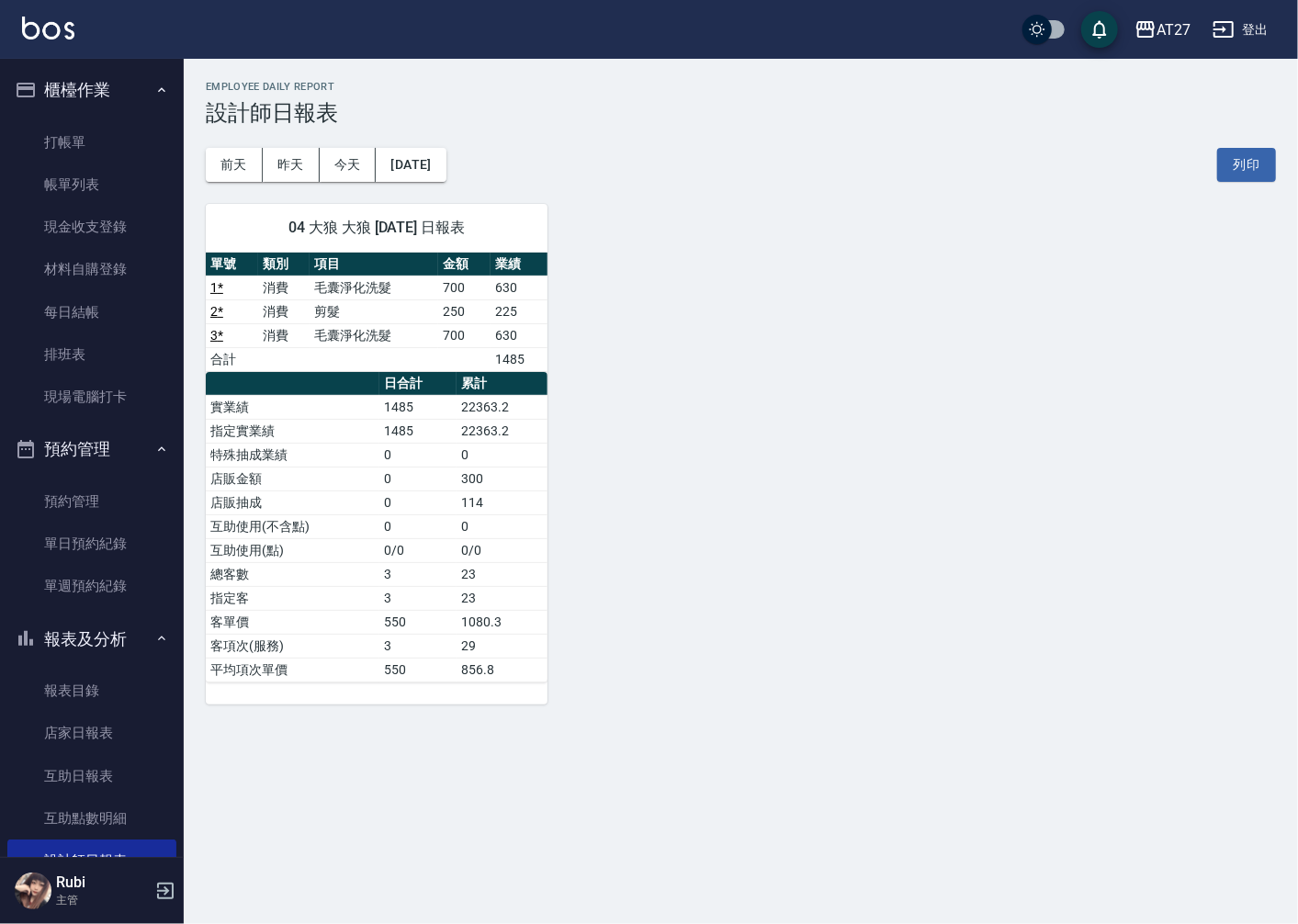
scroll to position [102, 0]
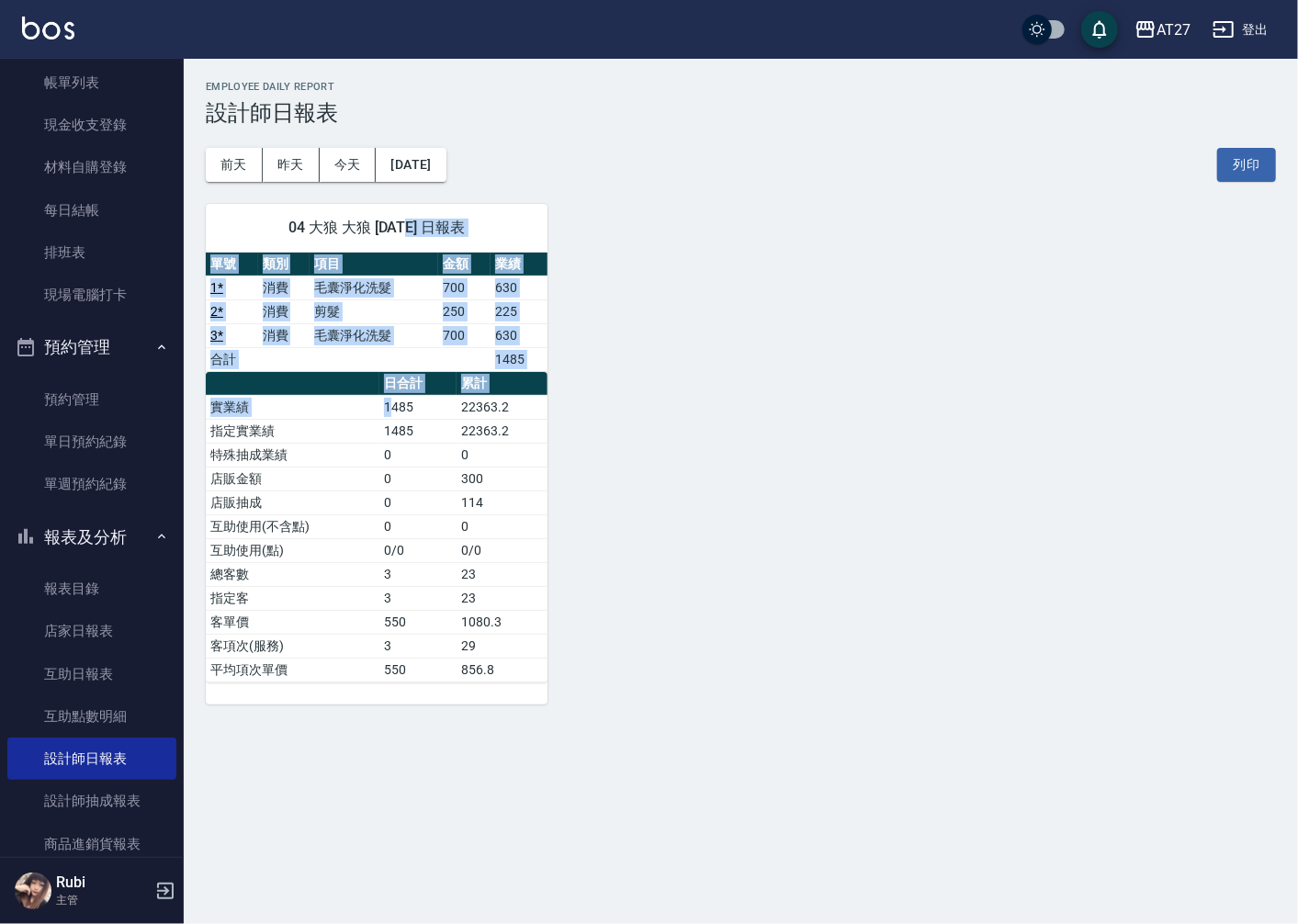
drag, startPoint x: 387, startPoint y: 231, endPoint x: 389, endPoint y: 435, distance: 204.0
click at [389, 435] on div "04 大狼 大狼 [DATE] 日報表 單號 類別 項目 金額 業績 1 * 消費 毛囊淨化洗髮 700 630 2 * 消費 剪髮 250 225 3 * …" at bounding box center [377, 454] width 341 height 500
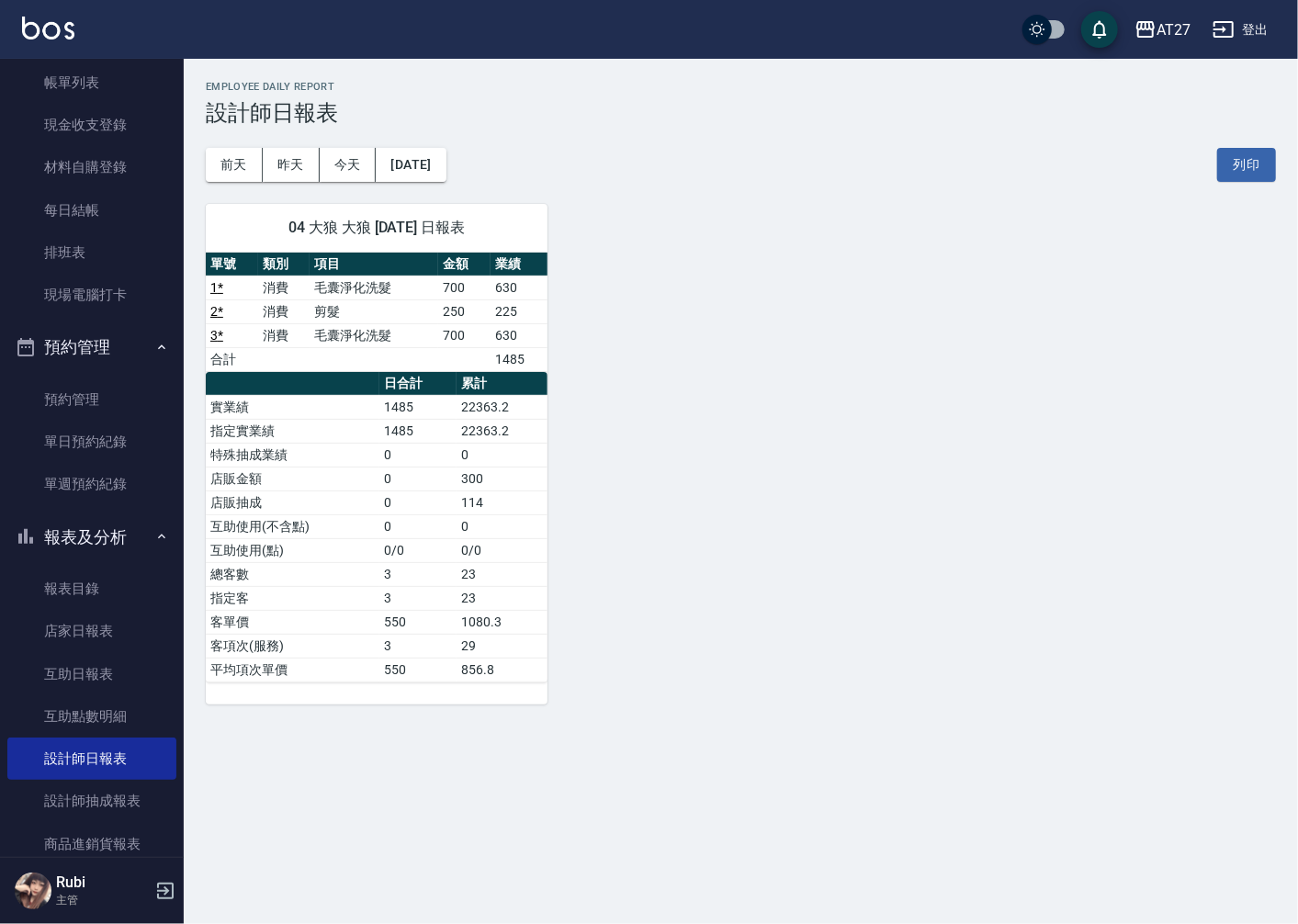
drag, startPoint x: 389, startPoint y: 435, endPoint x: 389, endPoint y: 452, distance: 17.0
click at [389, 452] on td "0" at bounding box center [418, 454] width 77 height 24
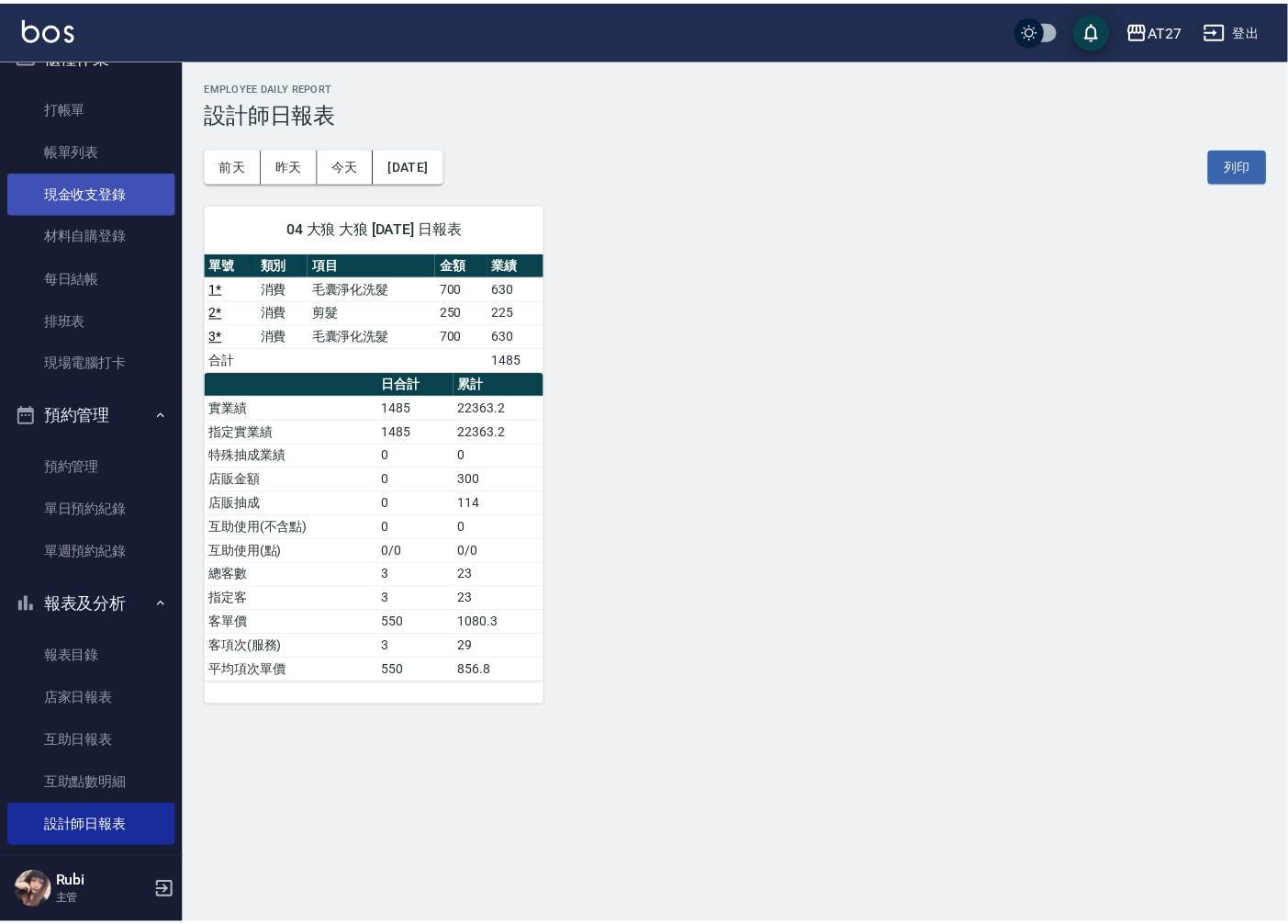
scroll to position [0, 0]
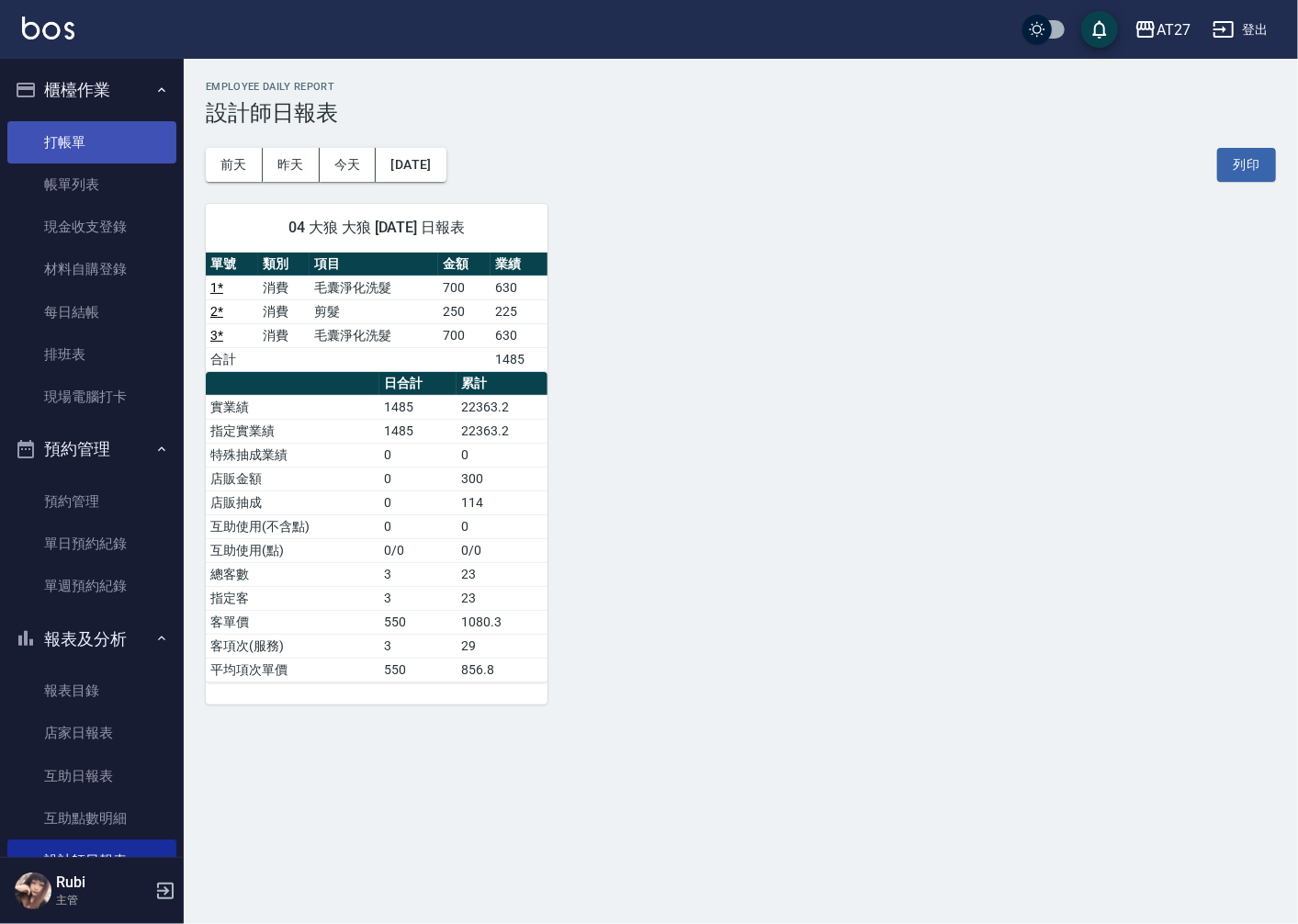
click at [105, 151] on link "打帳單" at bounding box center [92, 142] width 169 height 42
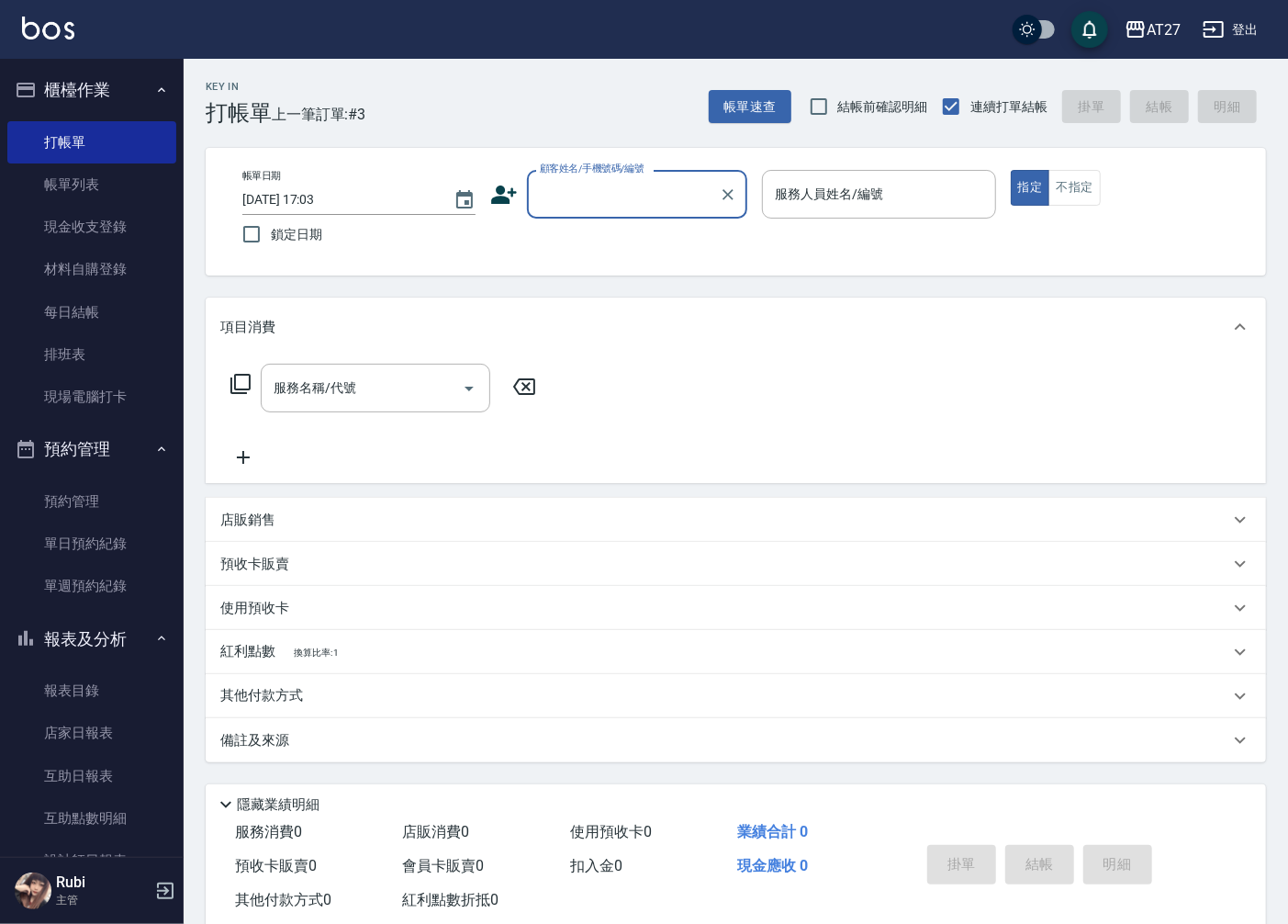
click at [556, 208] on input "顧客姓名/手機號碼/編號" at bounding box center [624, 195] width 176 height 33
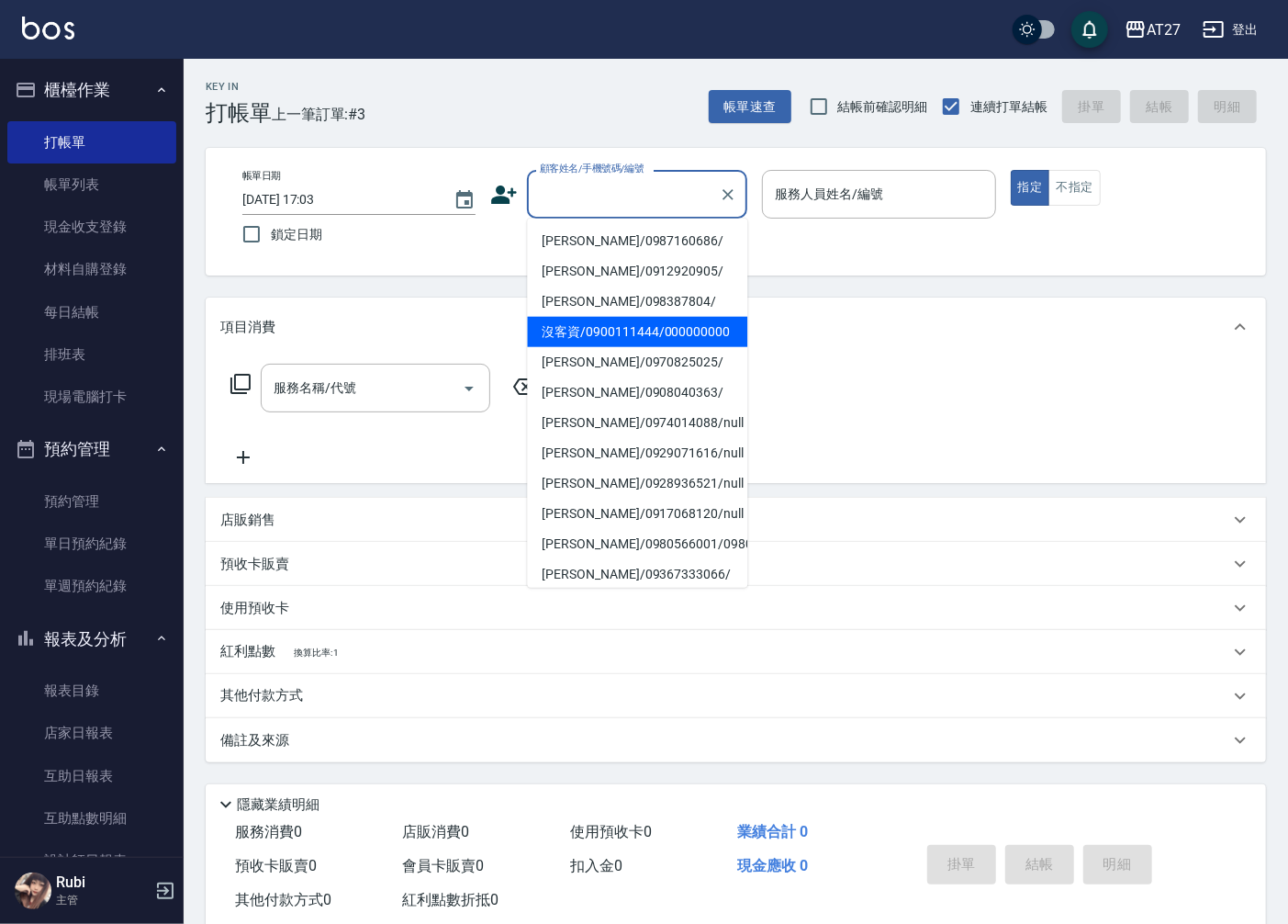
click at [604, 347] on li "沒客資/0900111444/000000000" at bounding box center [637, 333] width 220 height 31
type input "沒客資/0900111444/000000000"
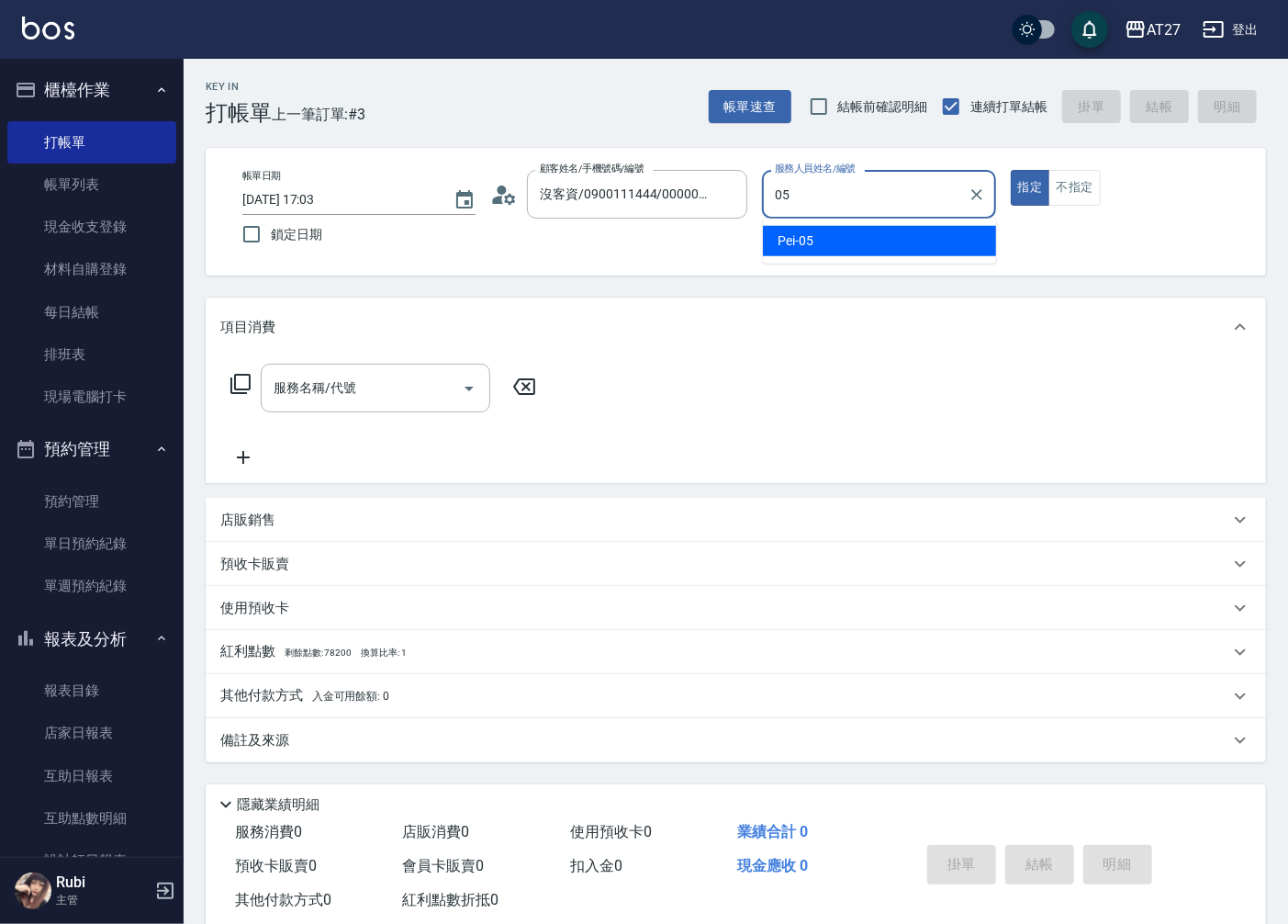
type input "Pei-05"
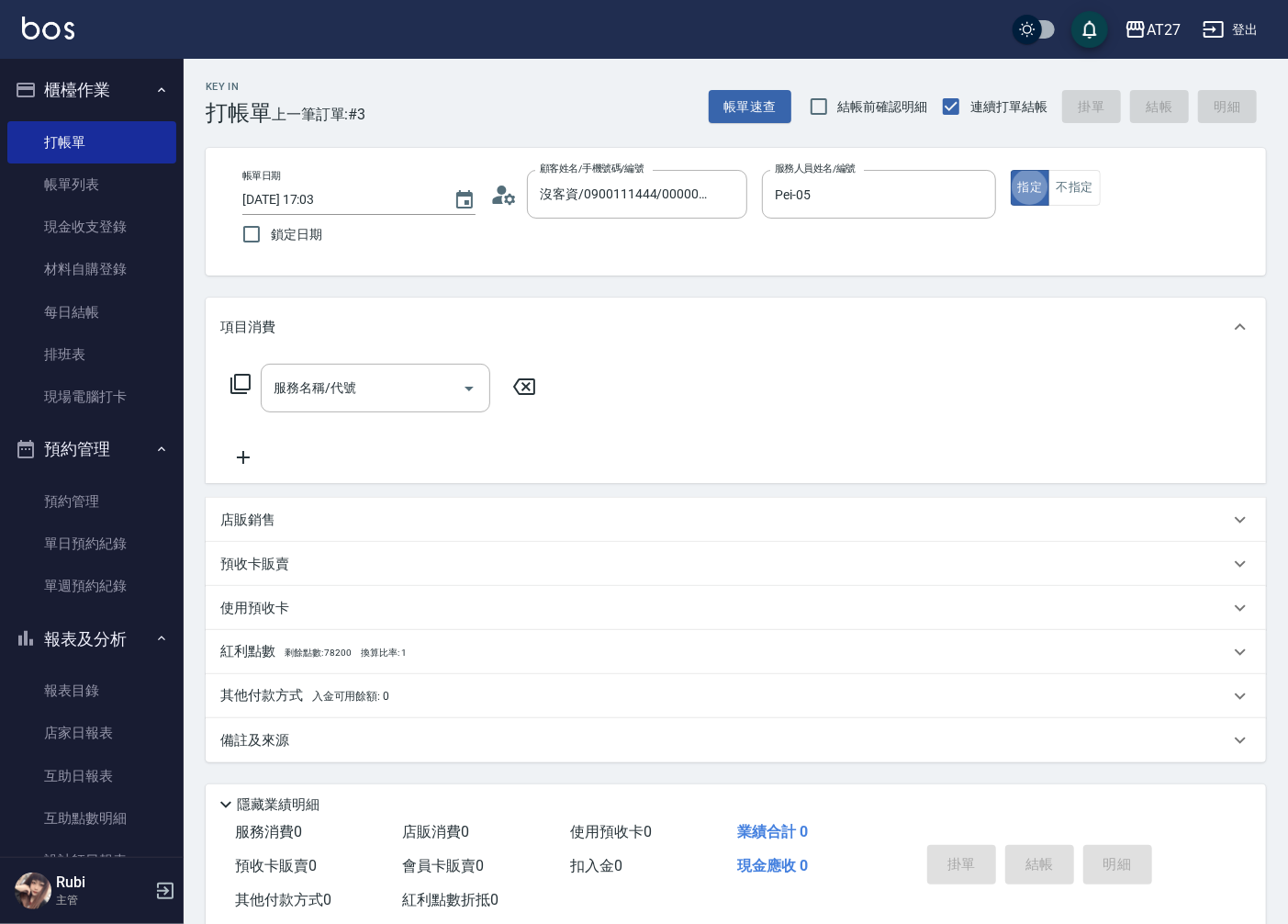
type button "true"
type input "301"
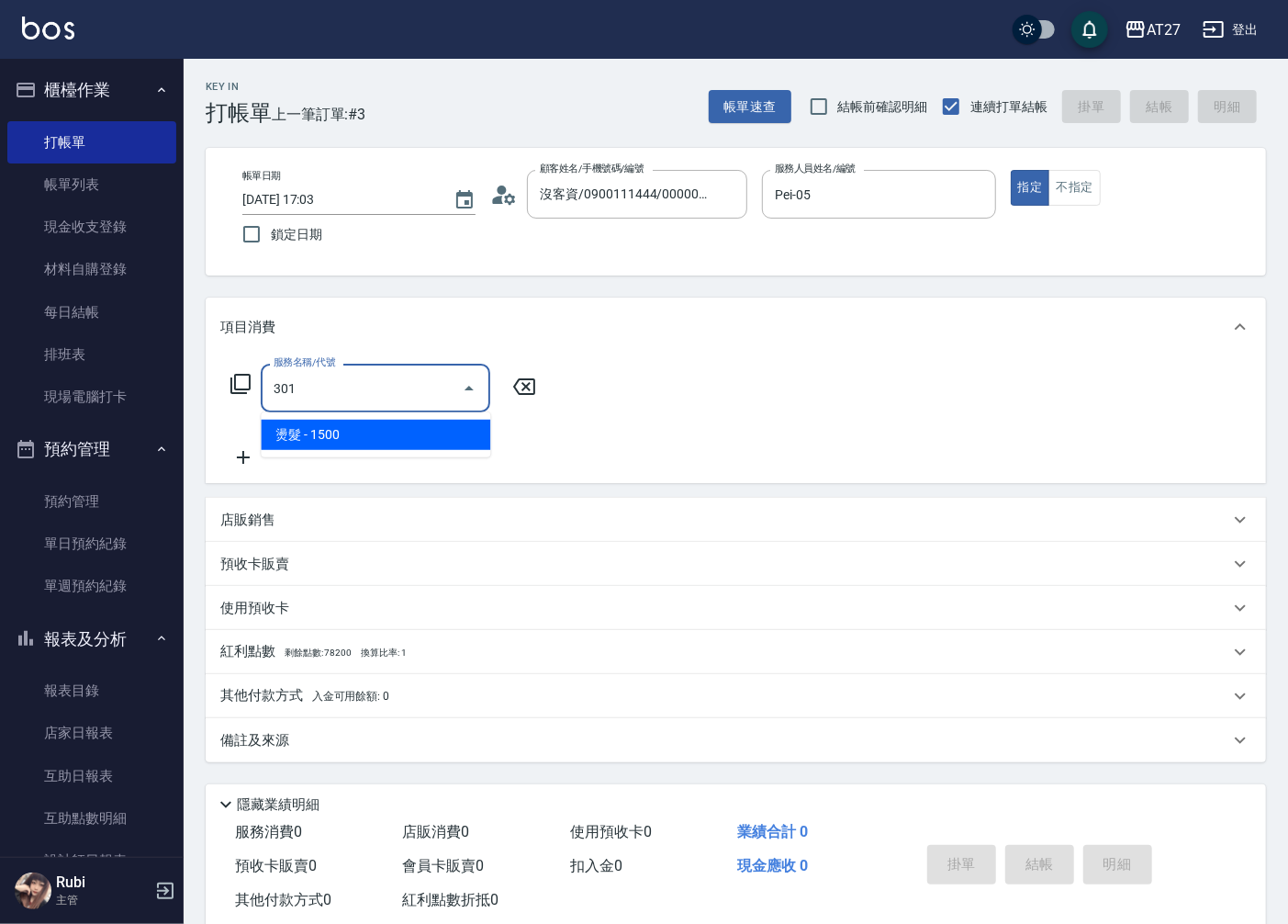
type input "150"
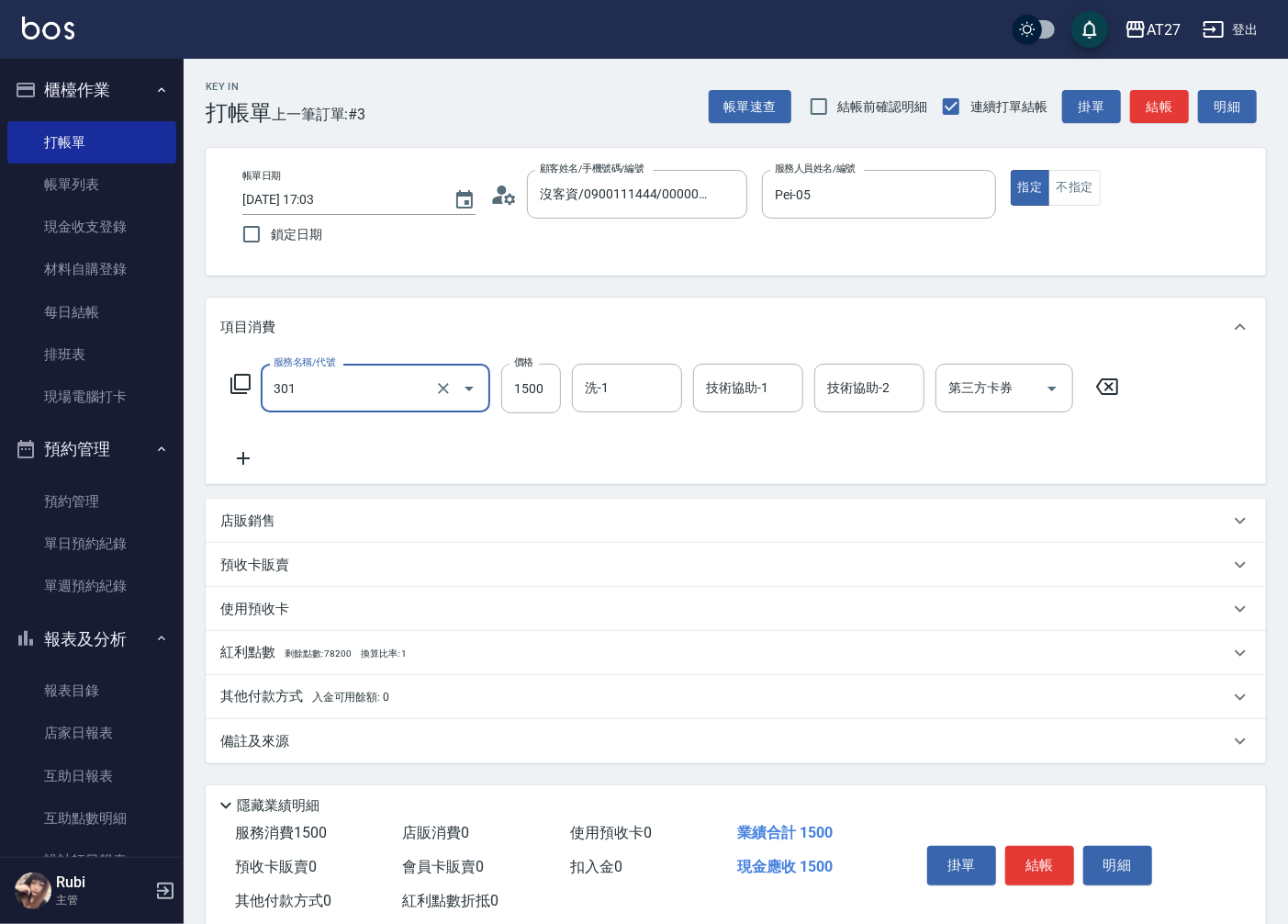
type input "2"
type input "0"
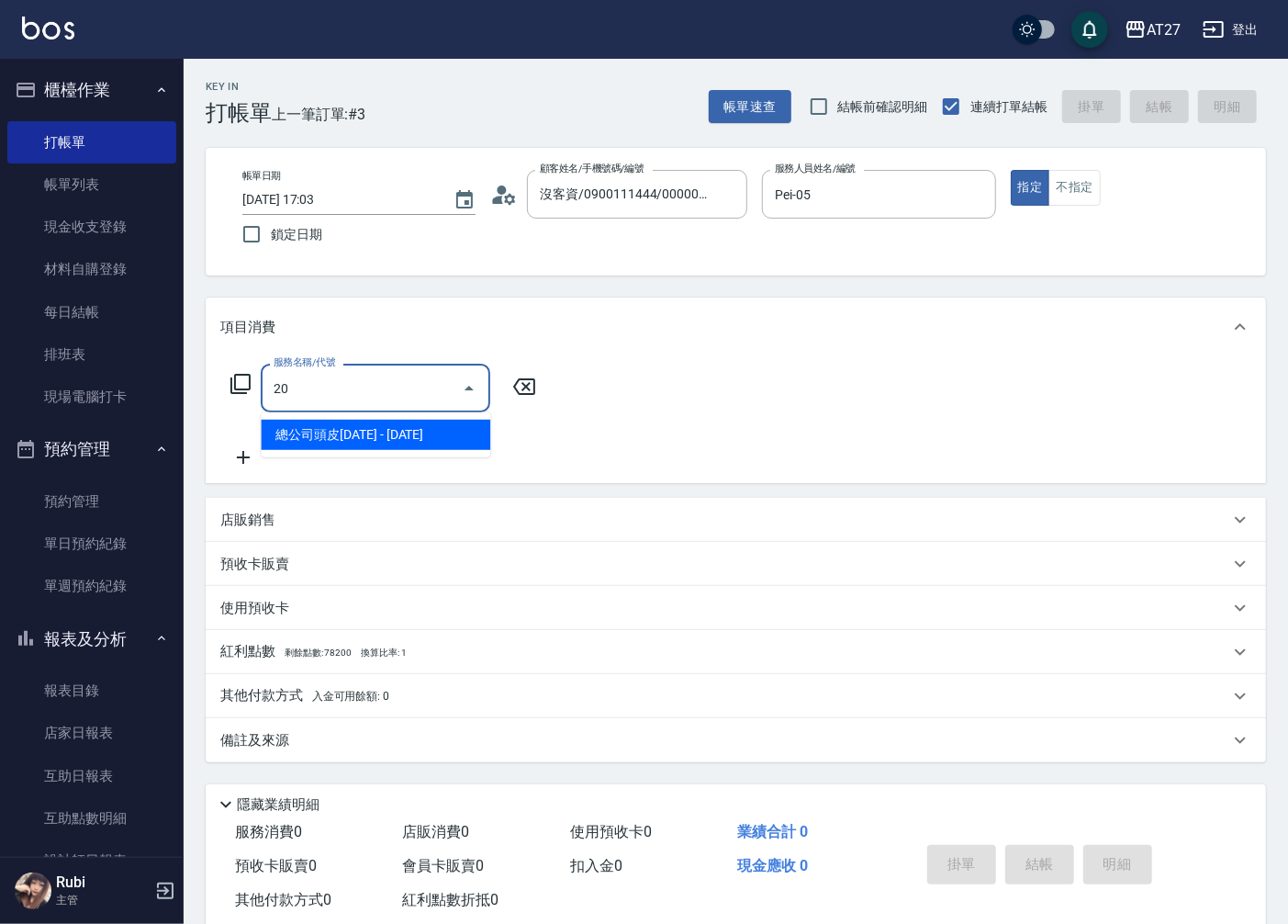
type input "2"
type input "301"
type input "150"
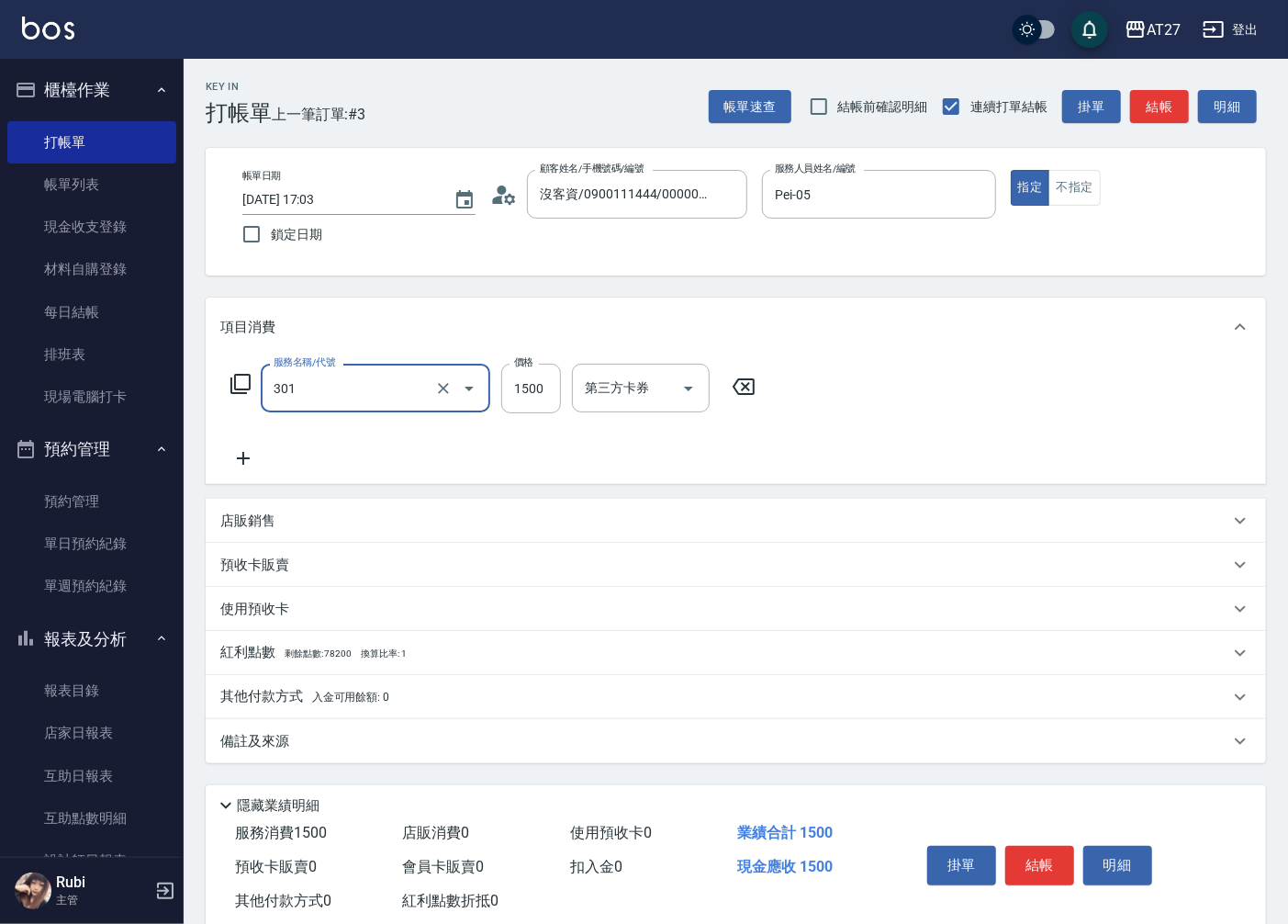
type input "燙髮(301)"
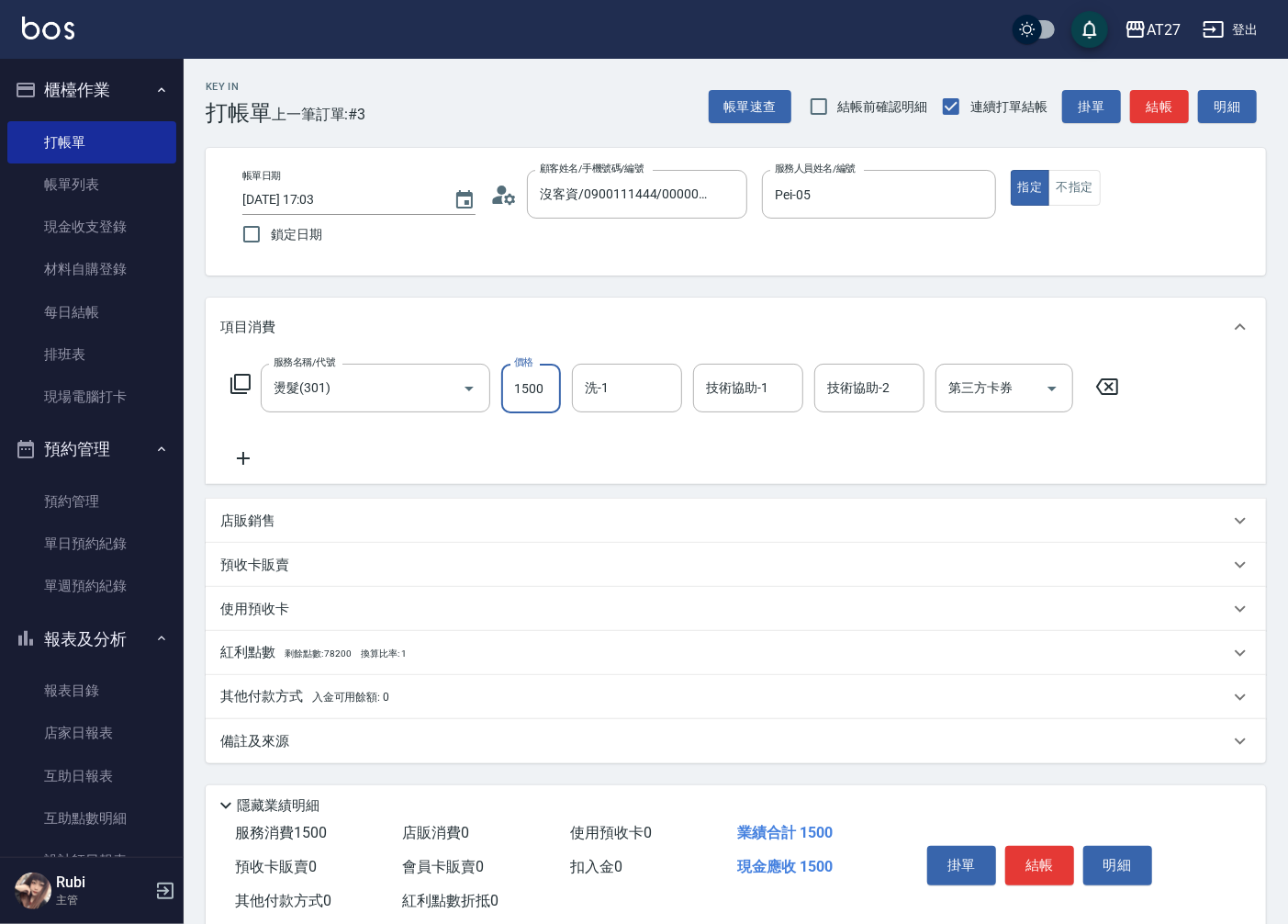
type input "0"
type input "200"
type input "20"
type input "2000"
type input "200"
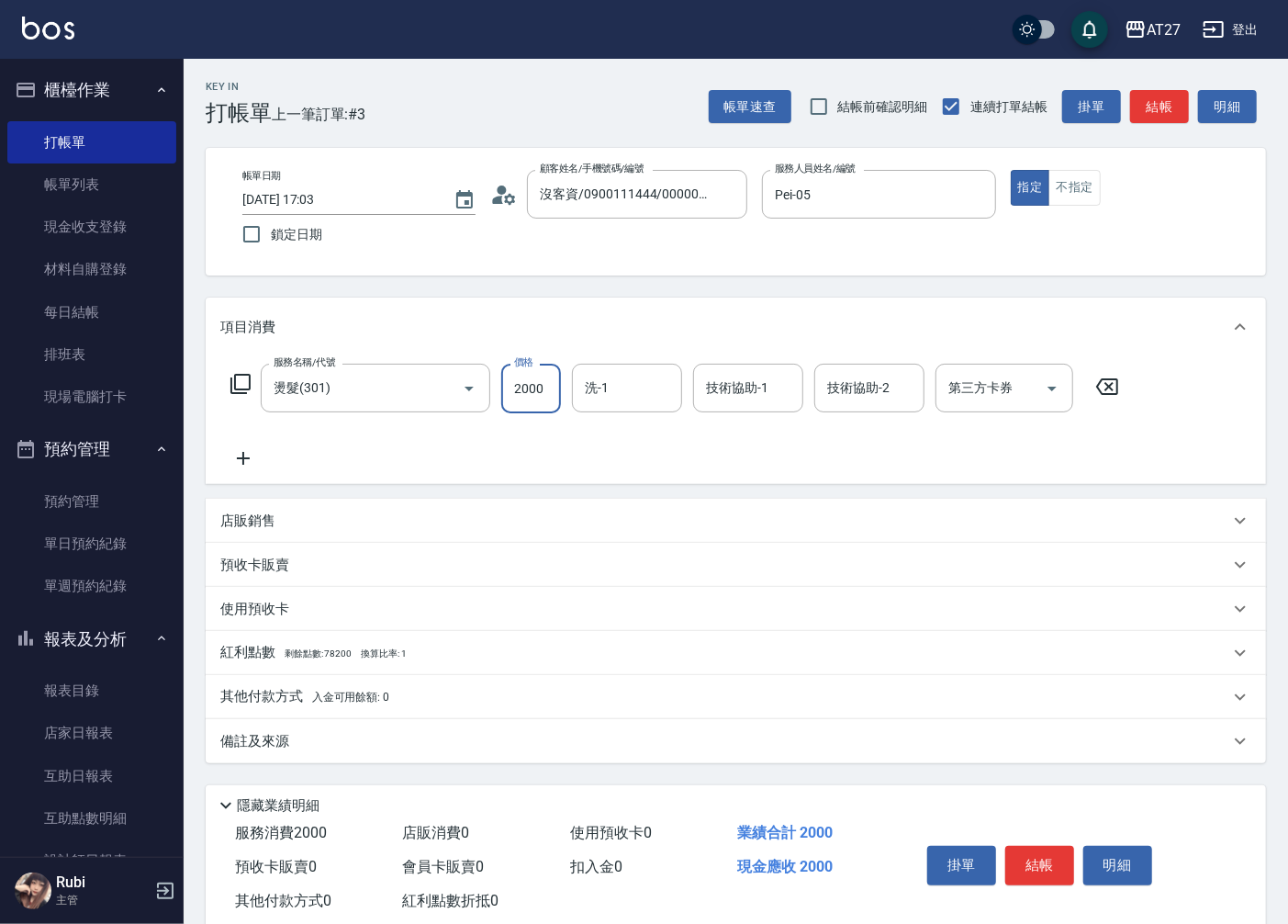
type input "2000"
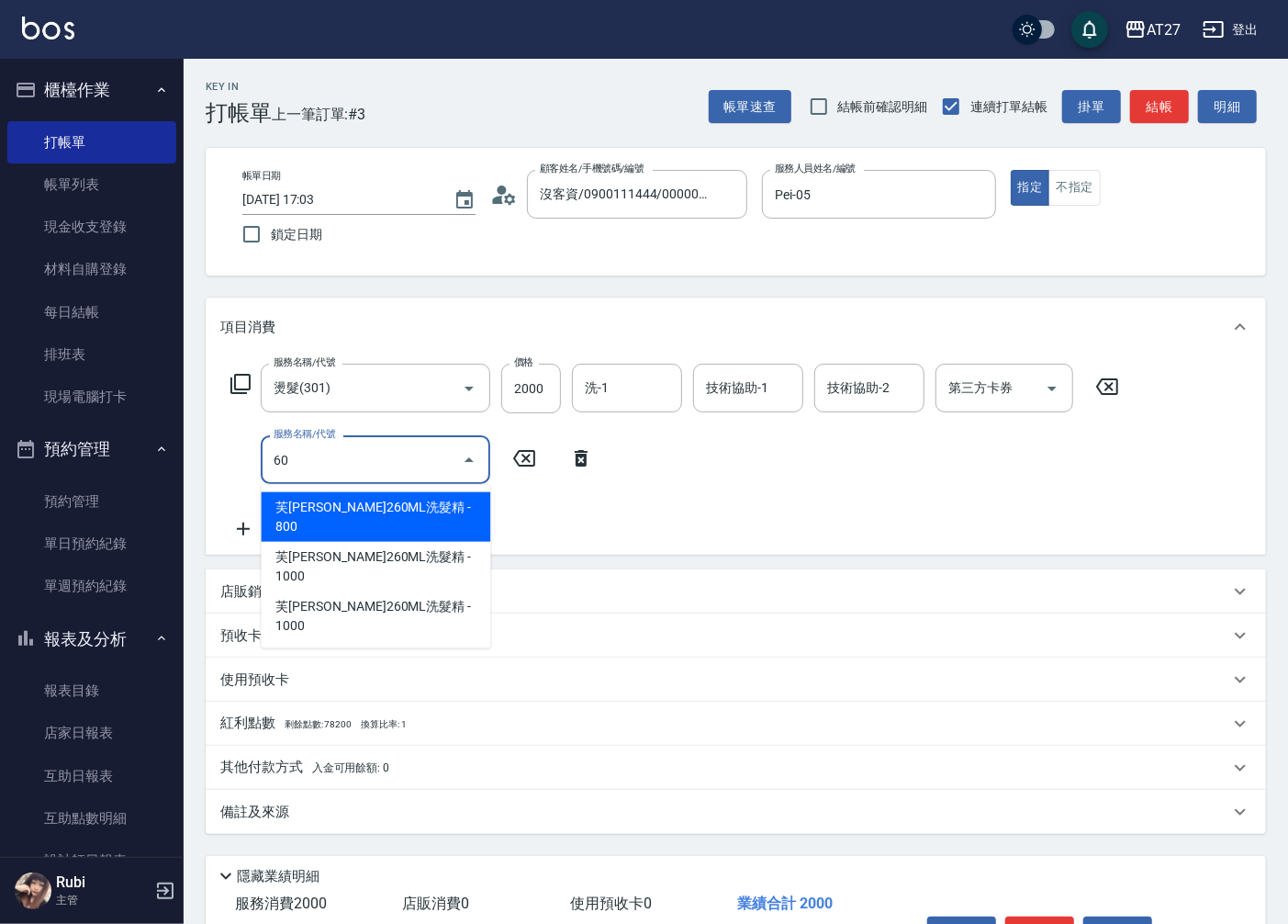
type input "608"
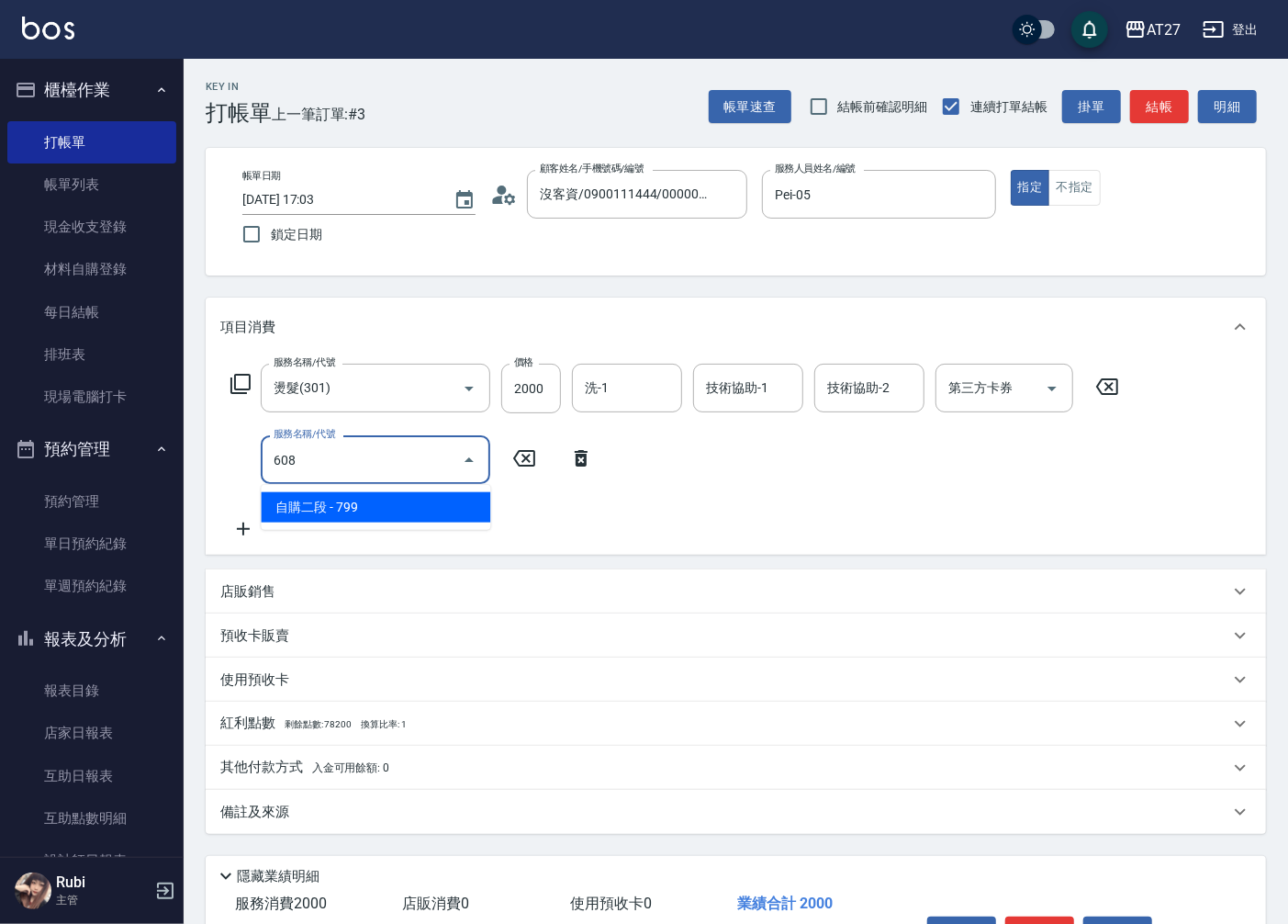
type input "270"
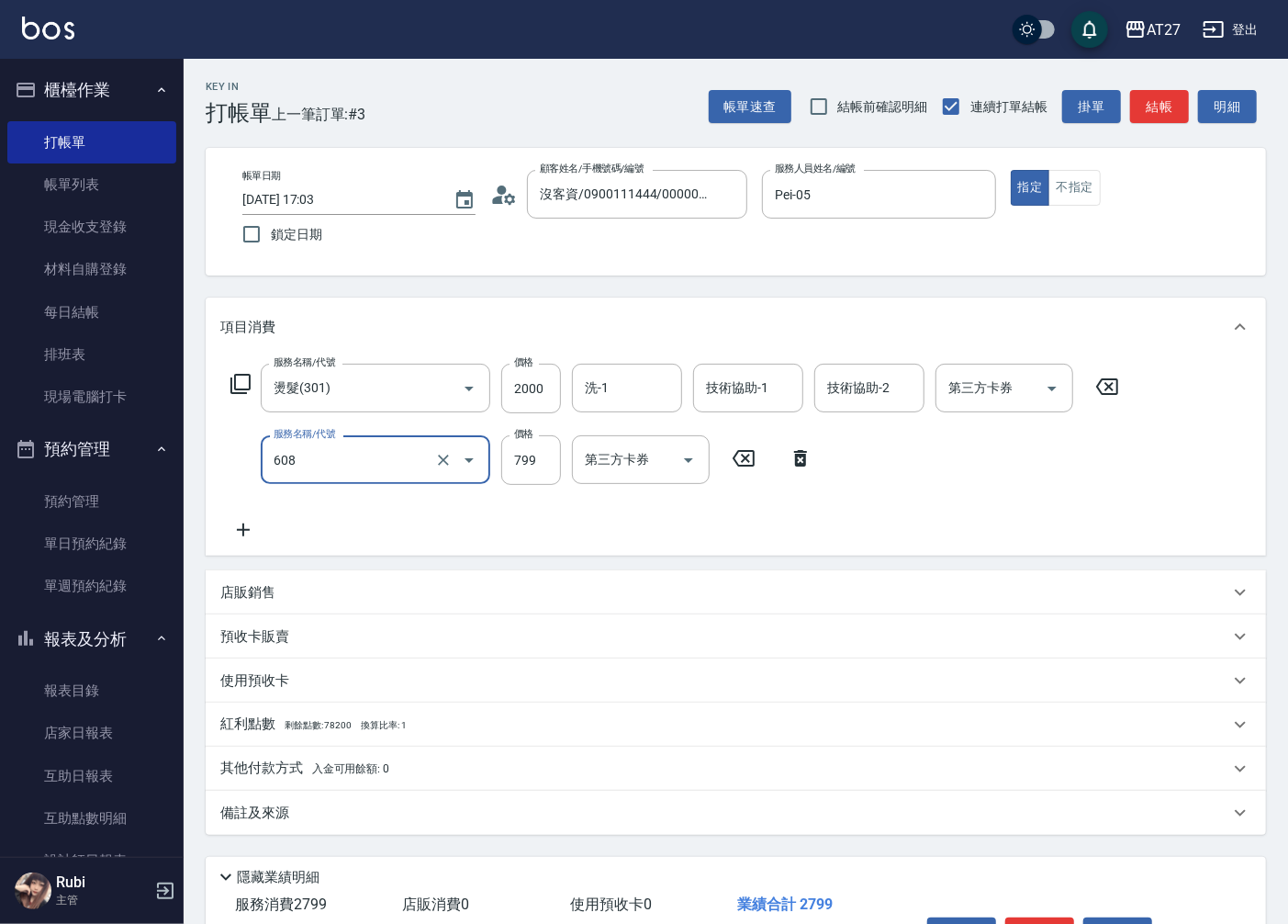
type input "自購二段(608)"
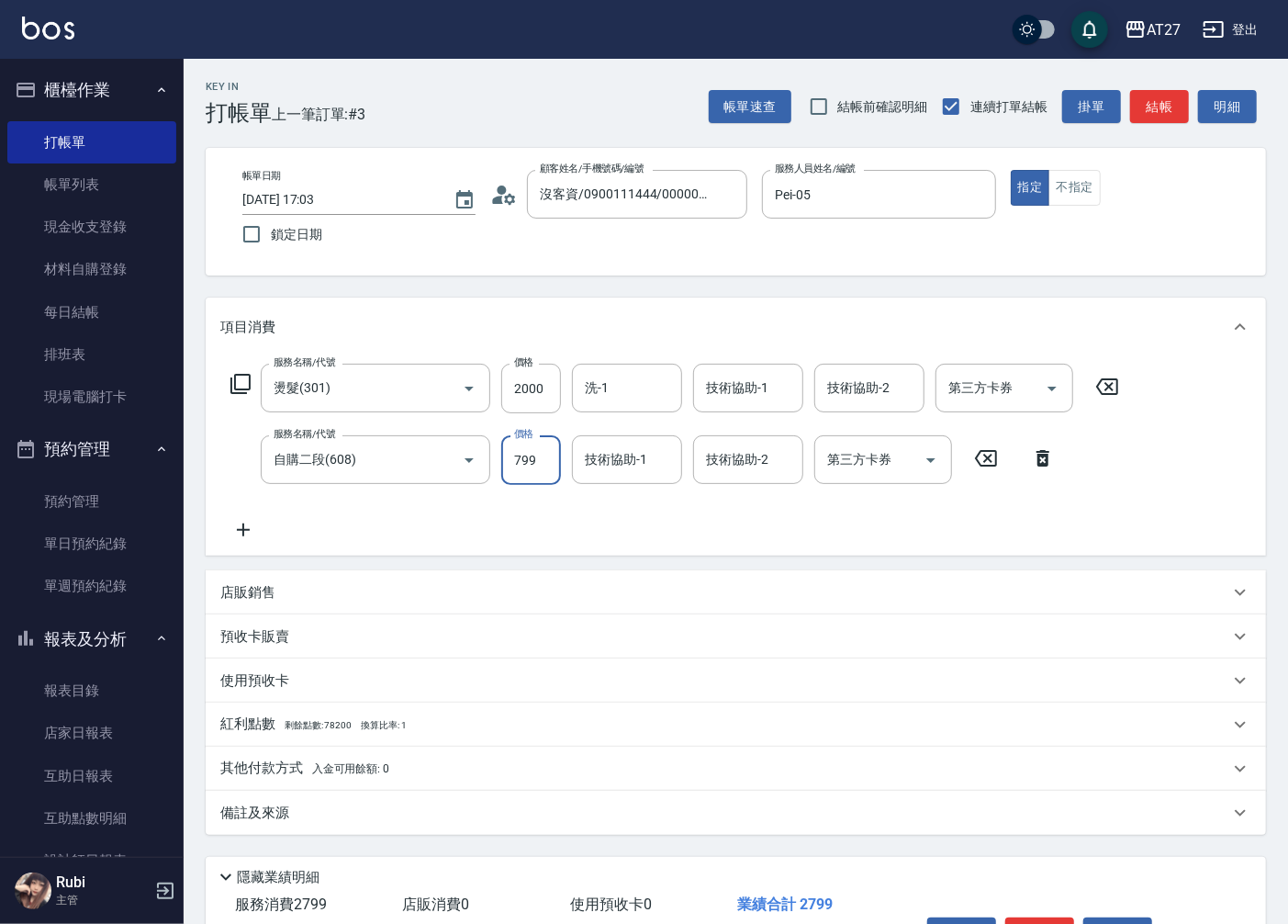
type input "8"
type input "200"
type input "800"
type input "280"
type input "800"
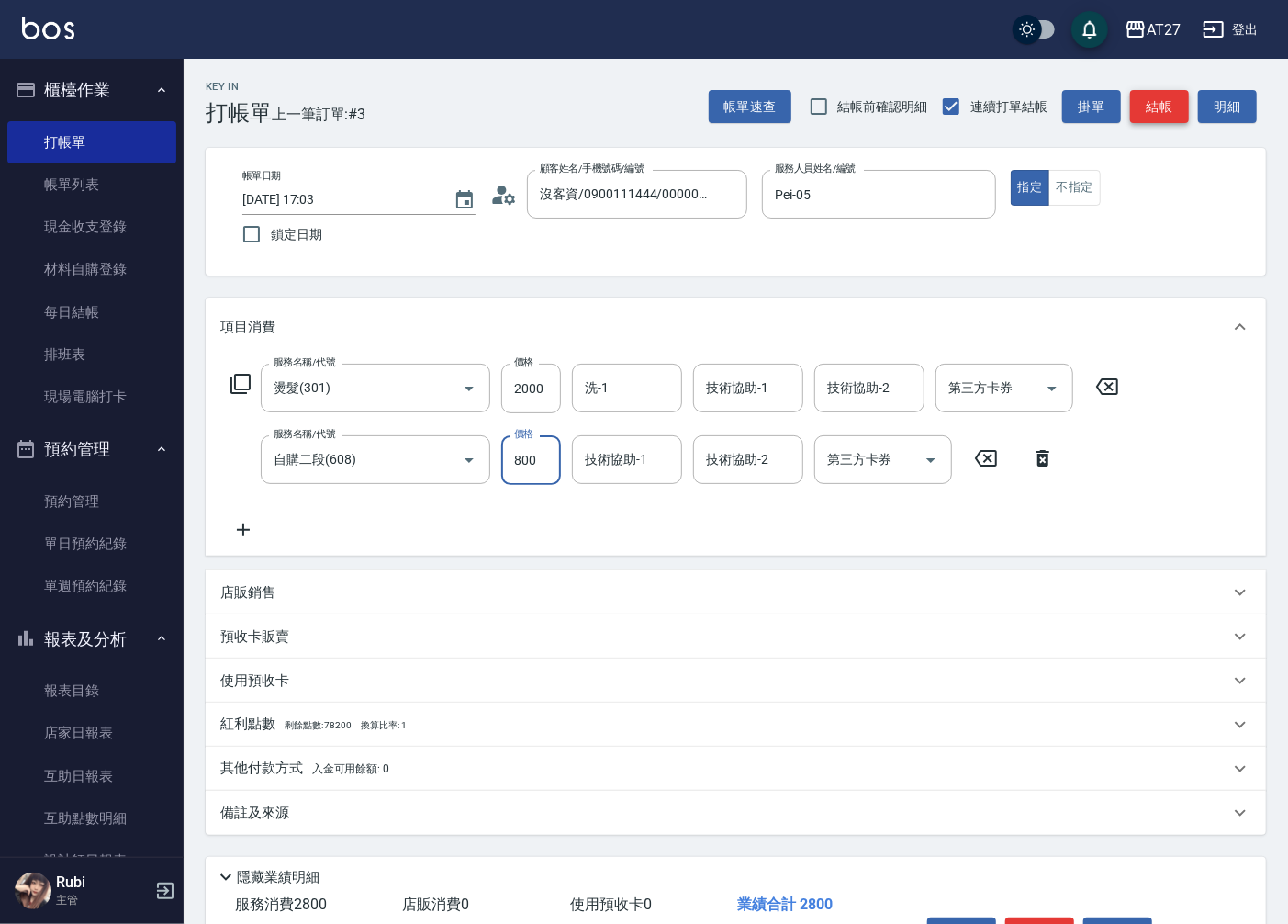
click at [1145, 110] on button "結帳" at bounding box center [1159, 106] width 58 height 34
type input "[DATE] 17:04"
type input "0"
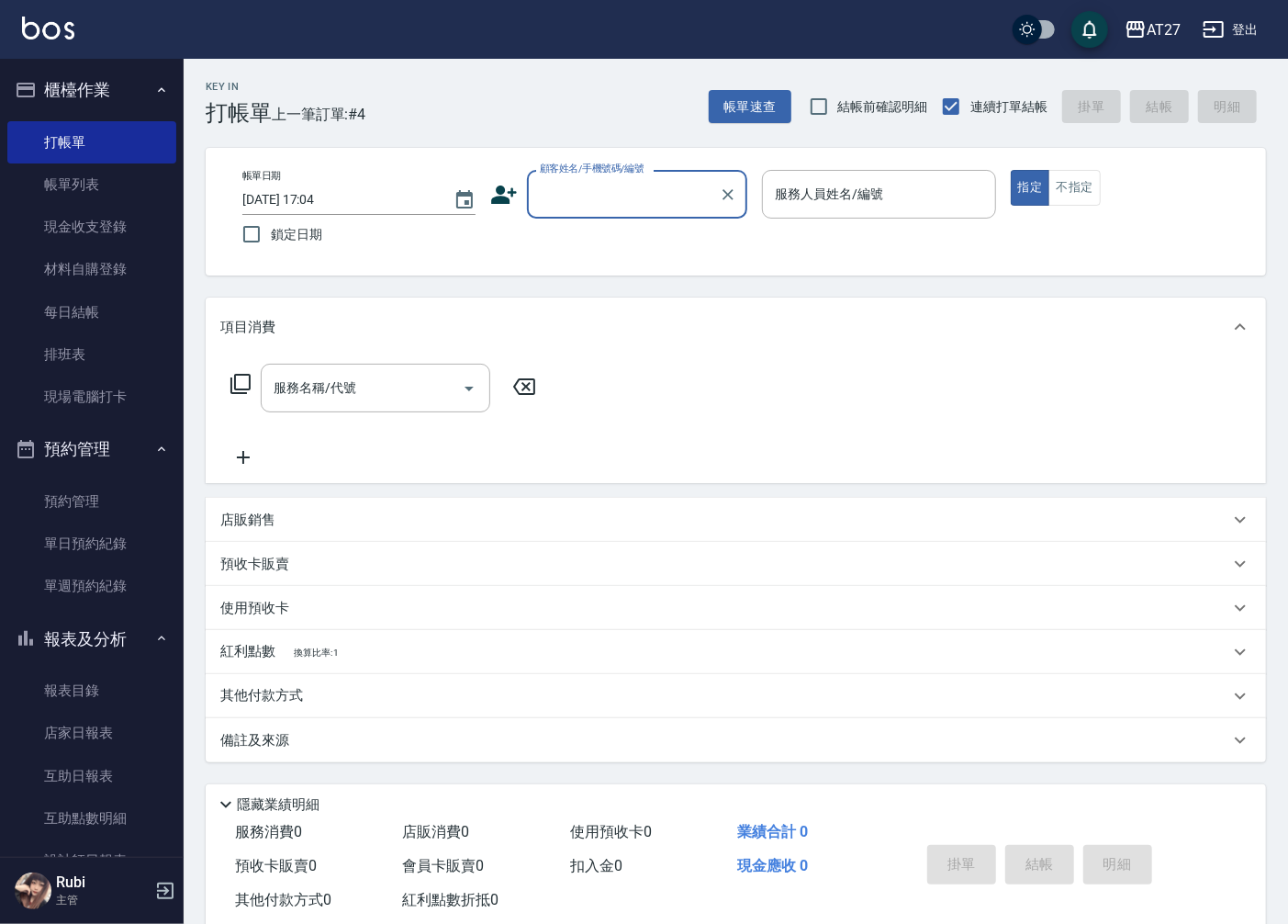
click at [698, 186] on input "顧客姓名/手機號碼/編號" at bounding box center [624, 195] width 176 height 33
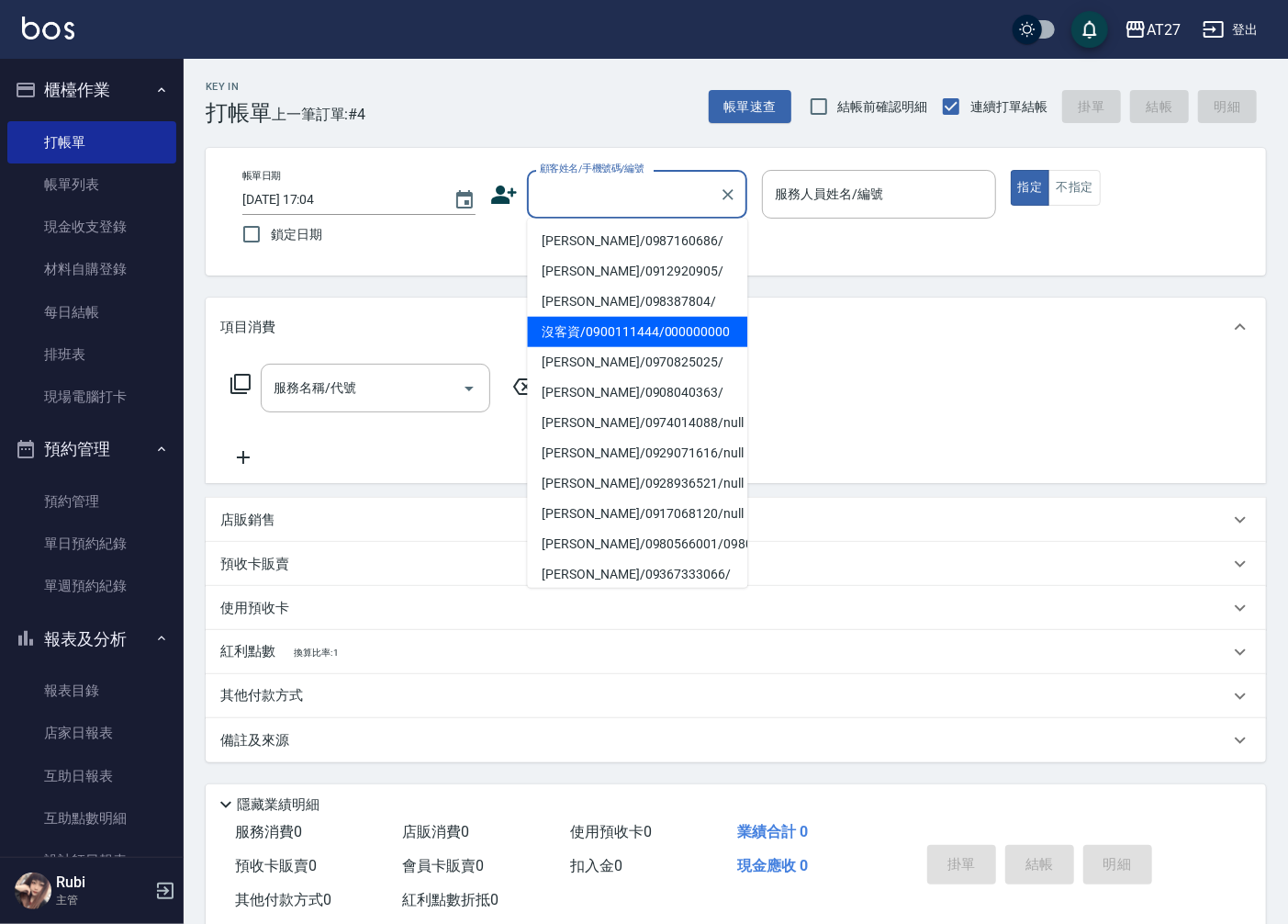
drag, startPoint x: 689, startPoint y: 232, endPoint x: 620, endPoint y: 355, distance: 141.0
click at [620, 355] on ul "[PERSON_NAME]/0987160686/ [PERSON_NAME]/0912920905/ [PERSON_NAME]/098387804/ 沒客…" at bounding box center [637, 403] width 220 height 369
click at [619, 343] on li "沒客資/0900111444/000000000" at bounding box center [637, 333] width 220 height 31
type input "沒客資/0900111444/000000000"
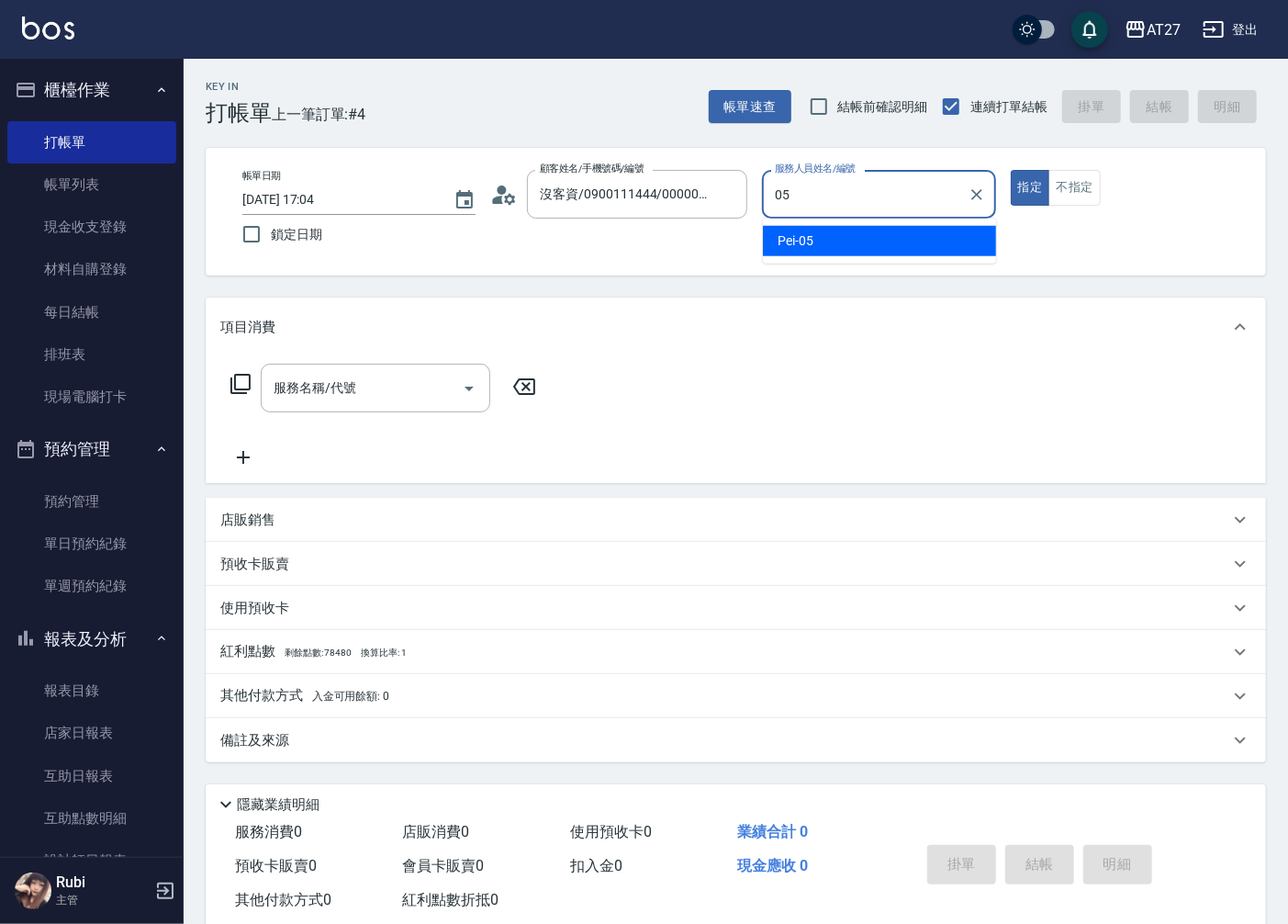
type input "Pei-05"
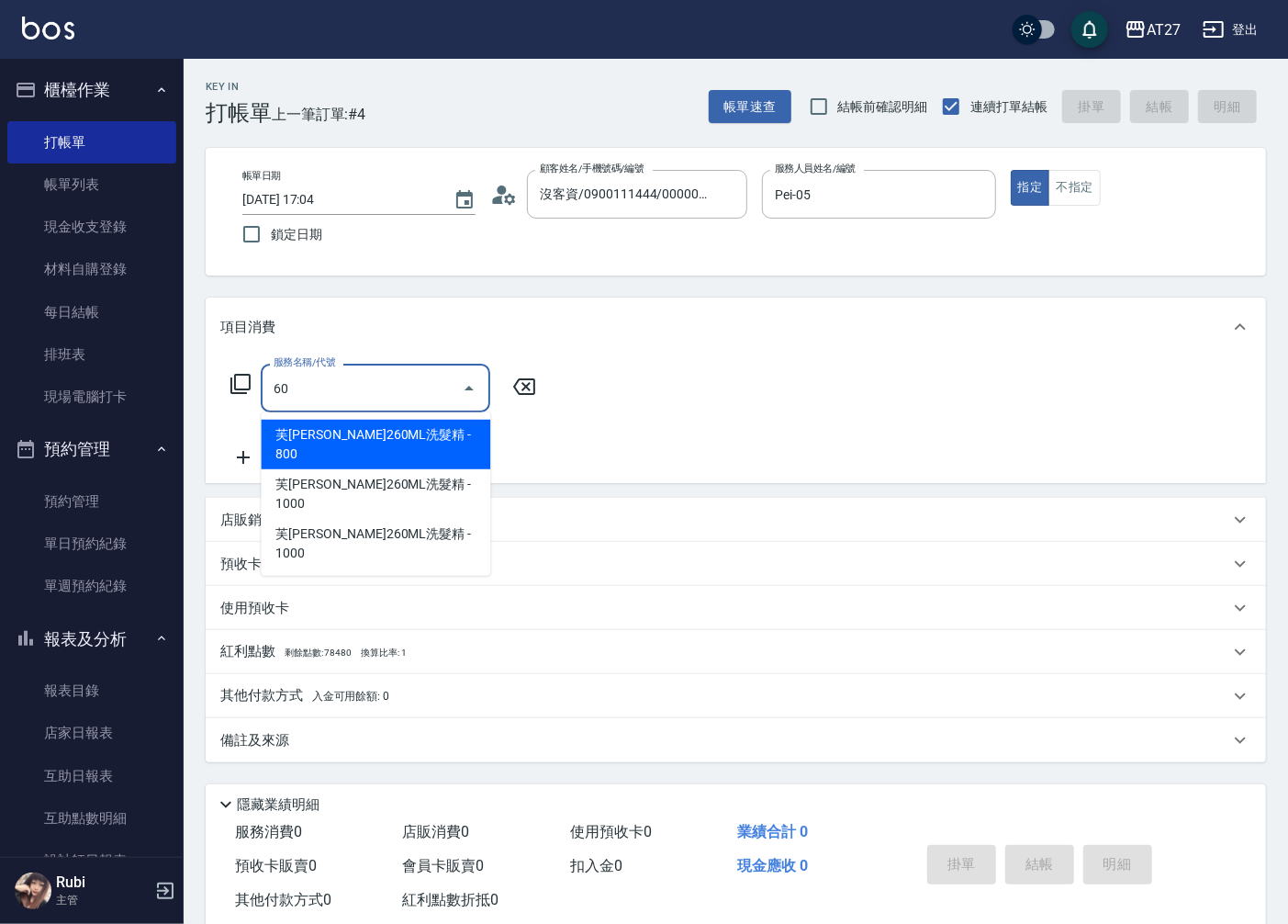
type input "601"
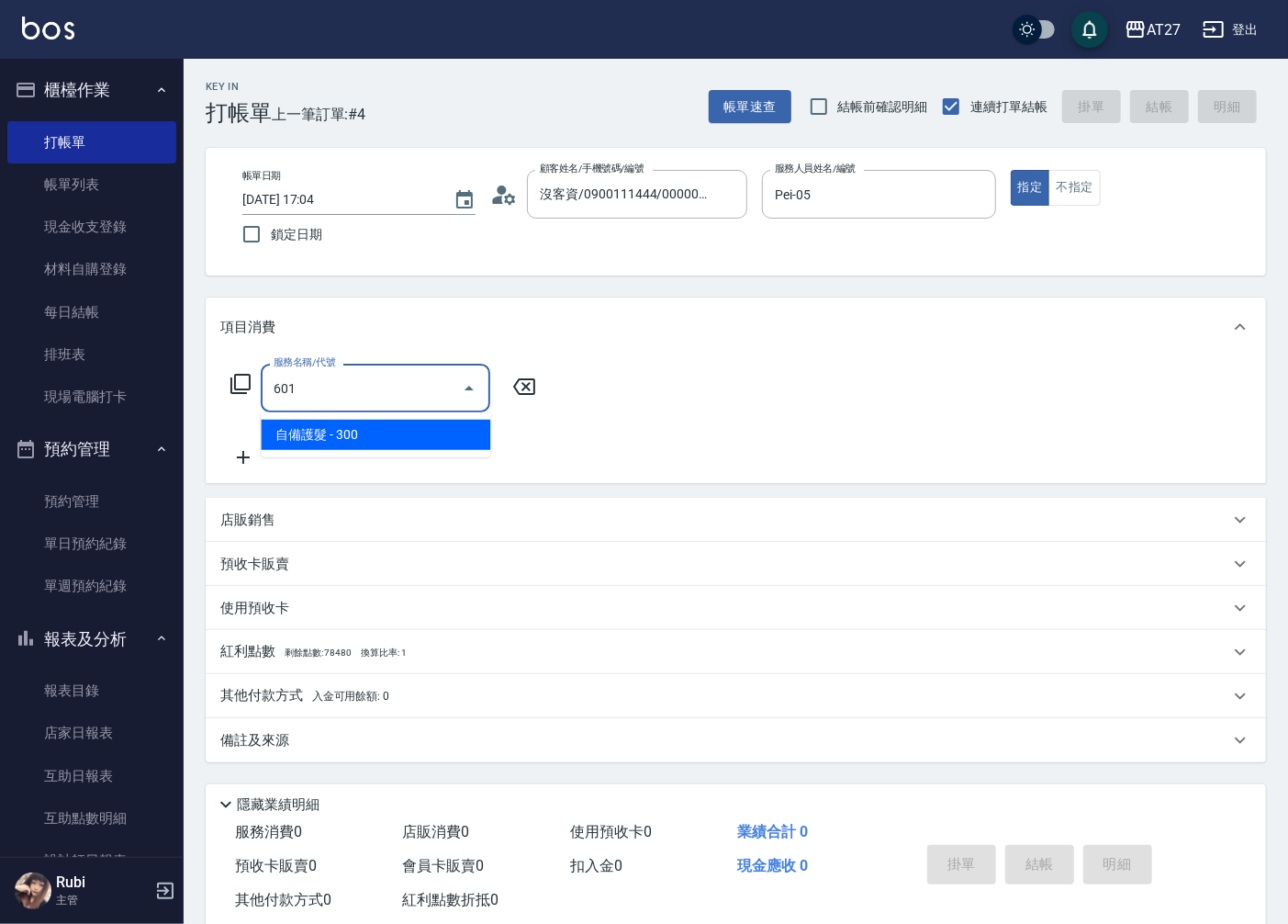
type input "30"
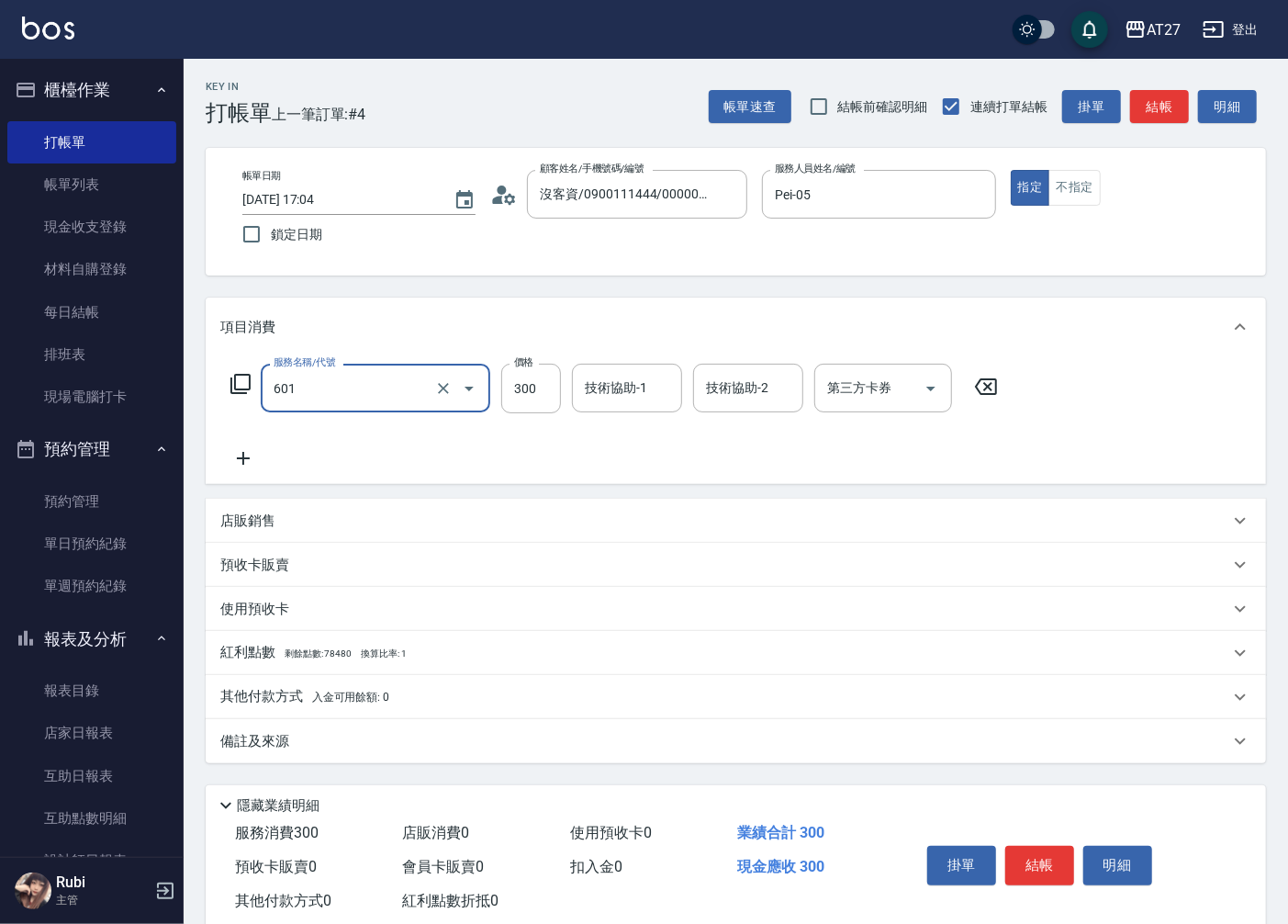
type input "自備護髮(601)"
type input "0"
type input "60"
type input "600"
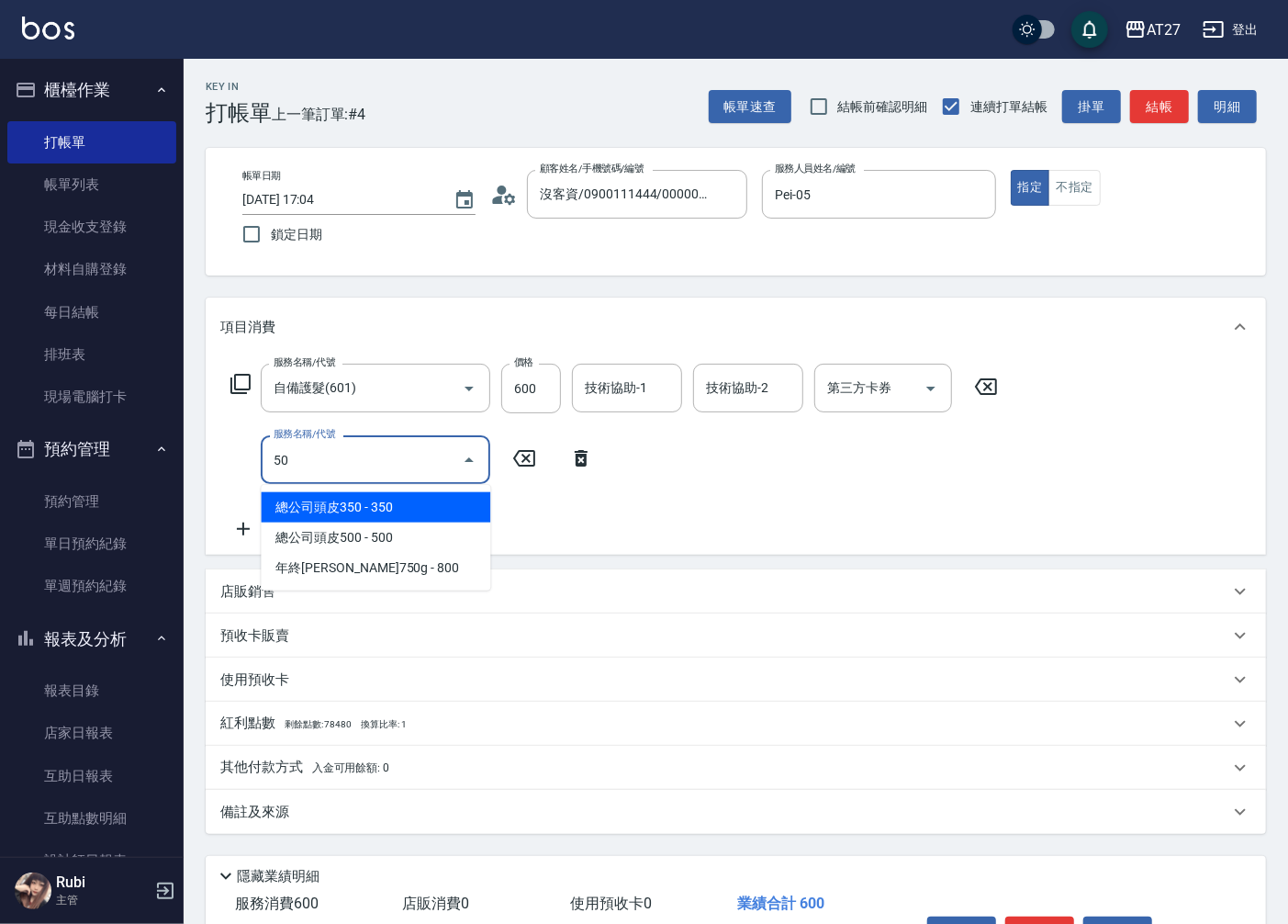
type input "501"
type input "160"
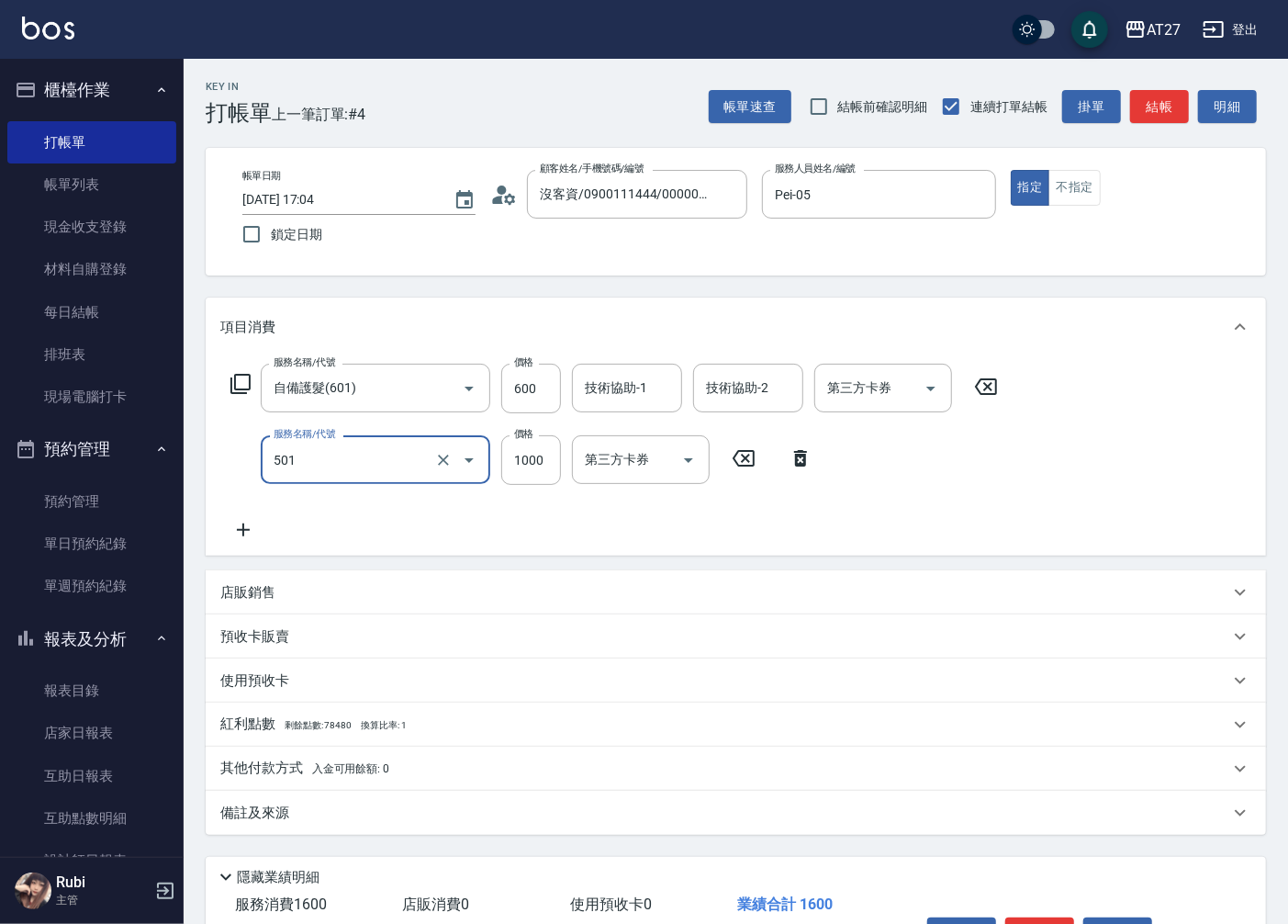
type input "染髮(501)"
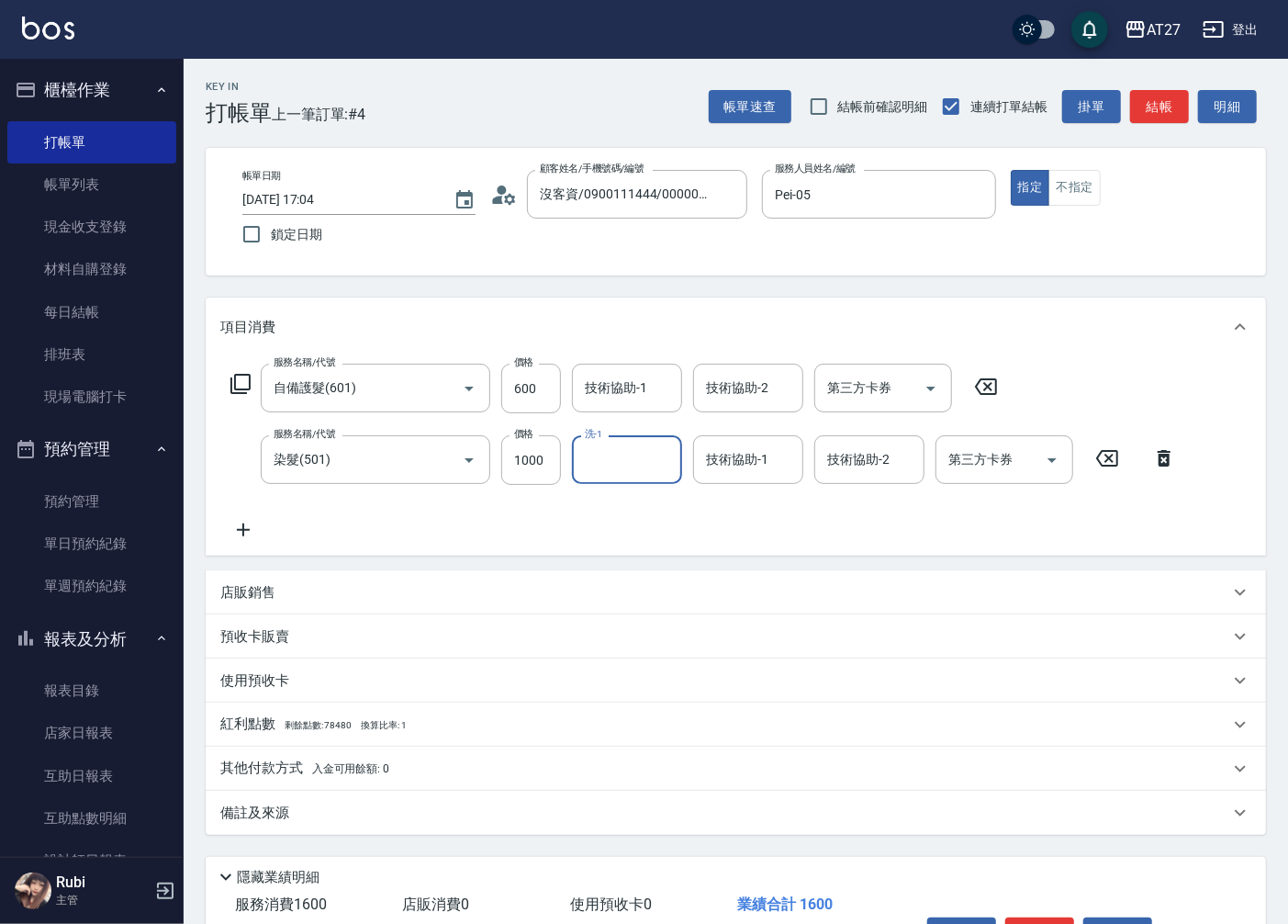
type input "1"
type input "鯨魚-12"
click at [645, 377] on input "技術協助-1" at bounding box center [627, 388] width 94 height 33
type input "鯨魚-12"
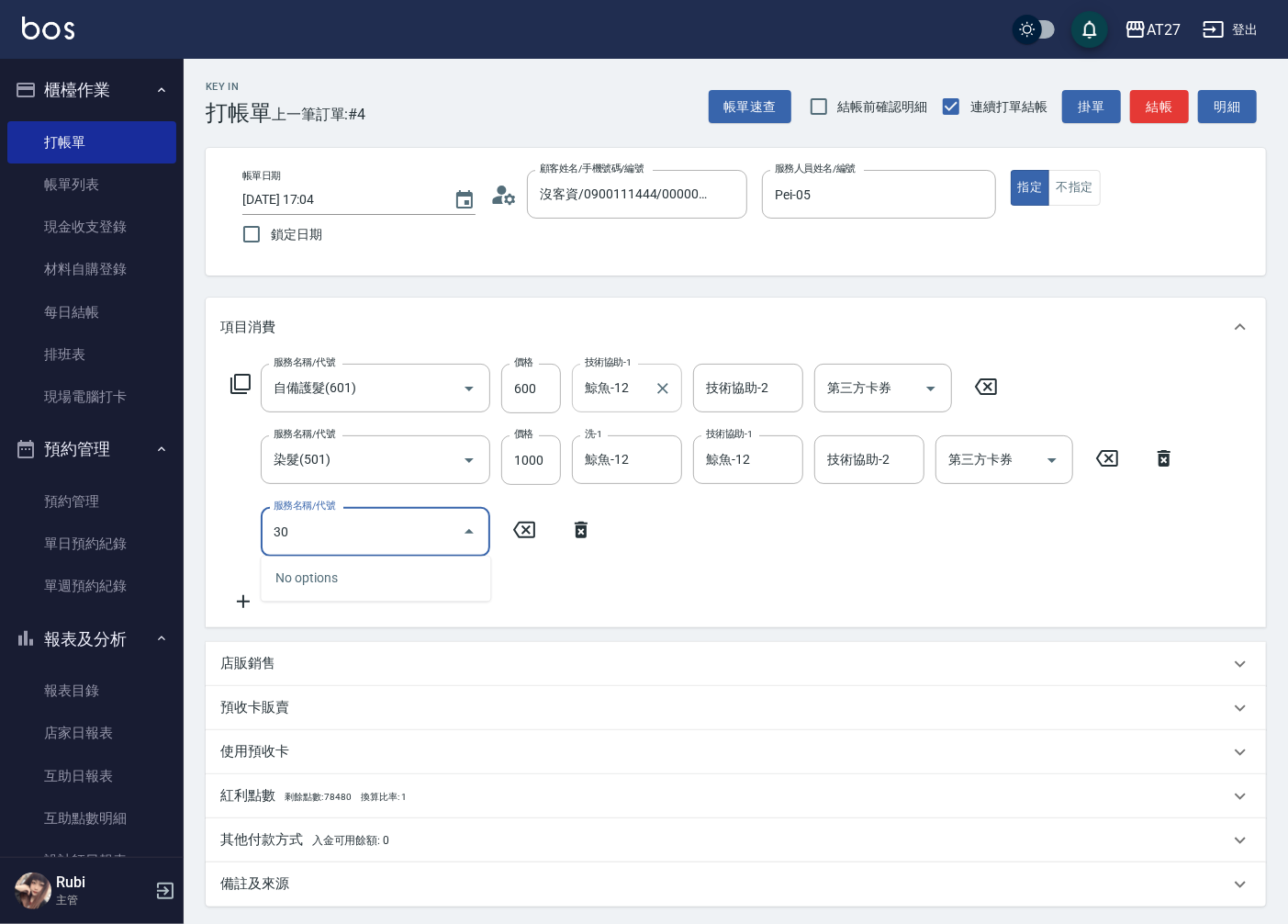
type input "301"
type input "310"
type input "燙髮(301)"
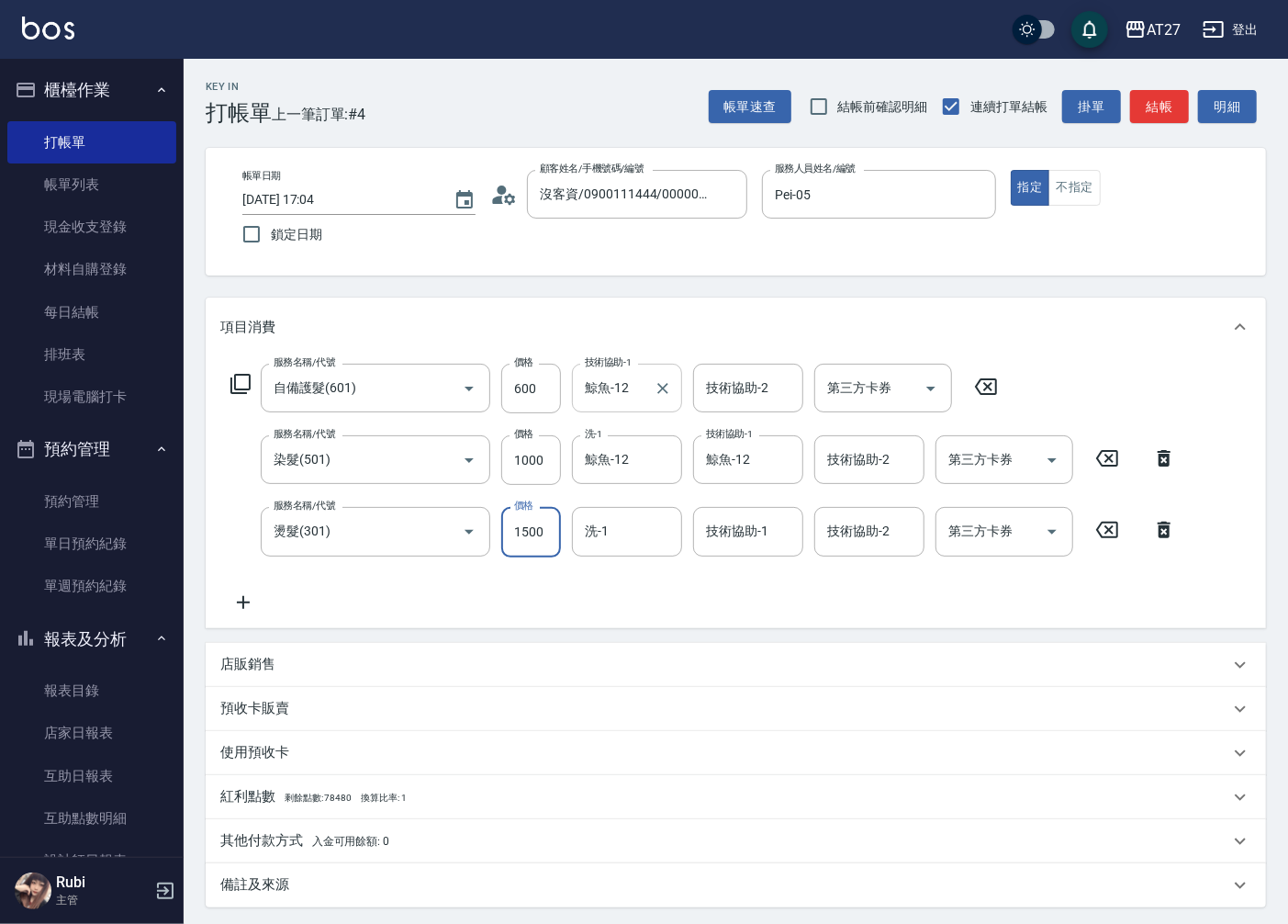
type input "160"
type input "140"
type input "300"
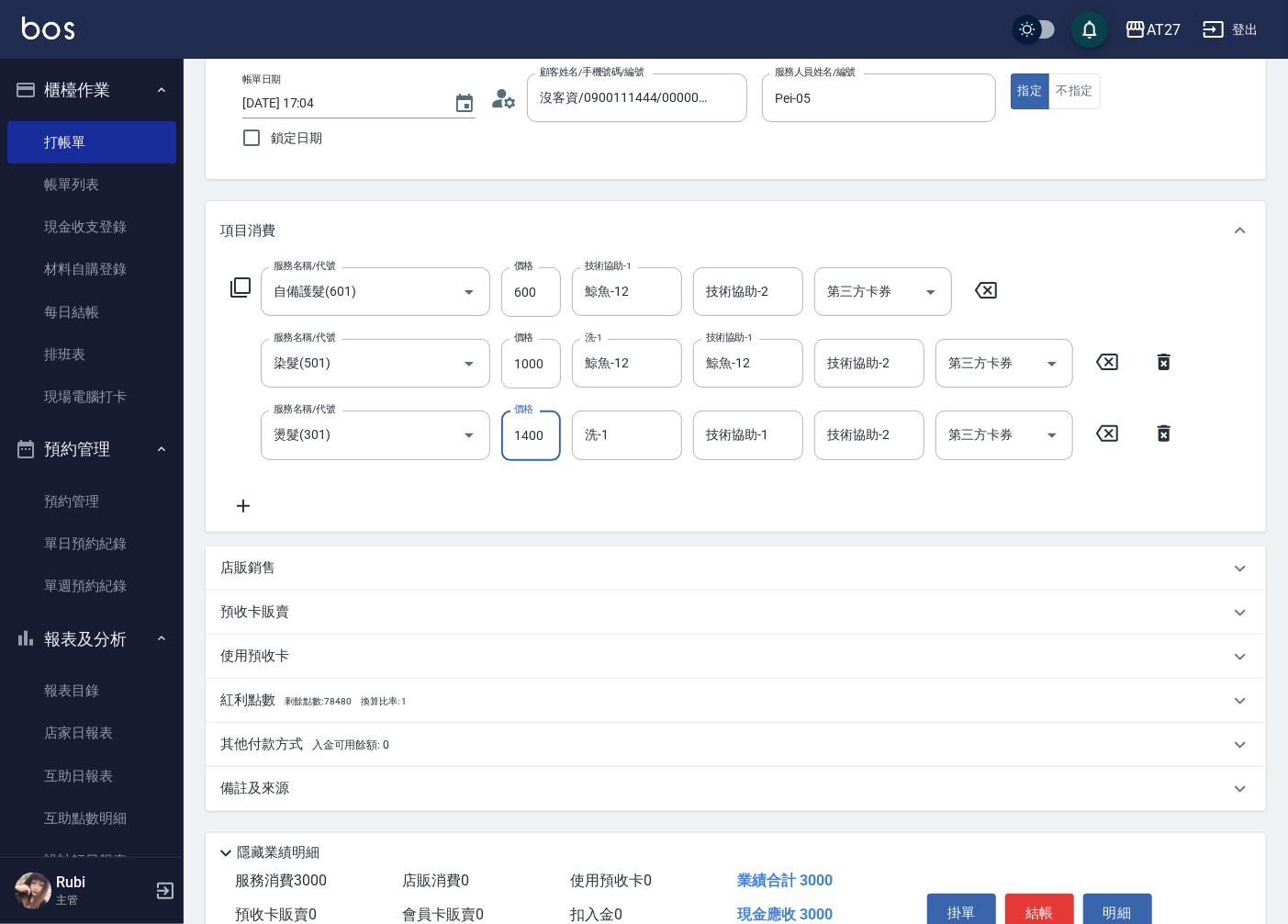
scroll to position [187, 0]
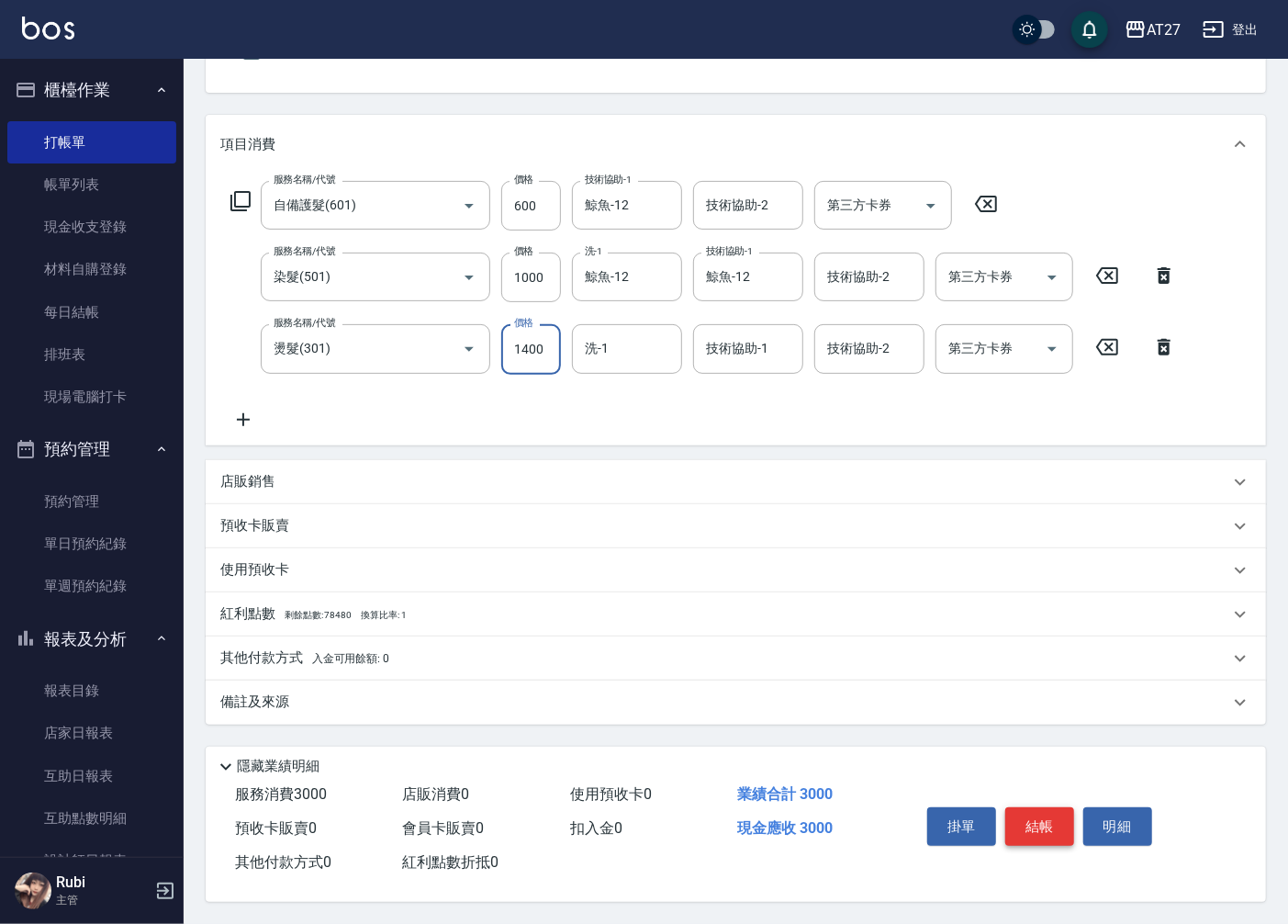
type input "1400"
click at [1019, 824] on button "結帳" at bounding box center [1040, 826] width 69 height 38
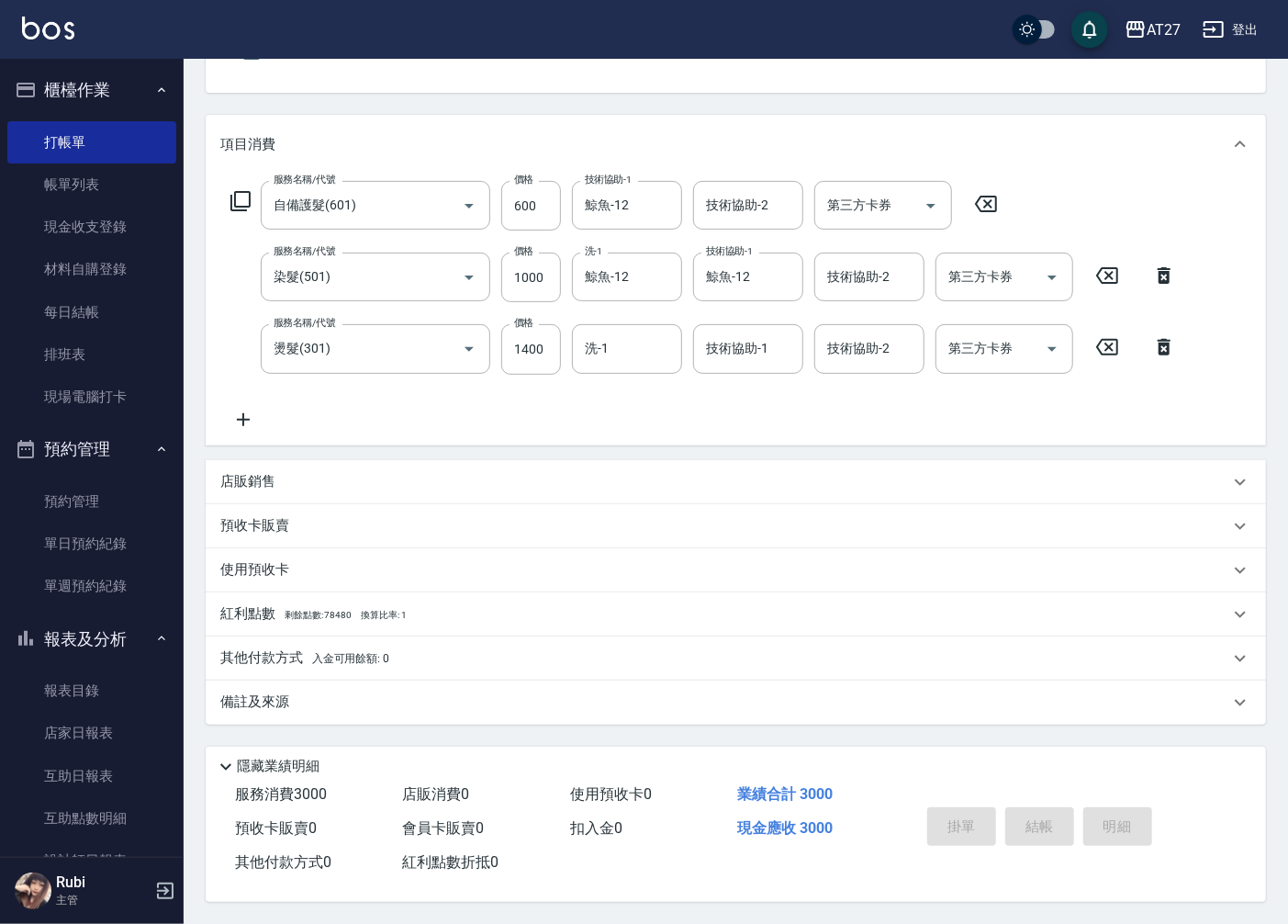
type input "0"
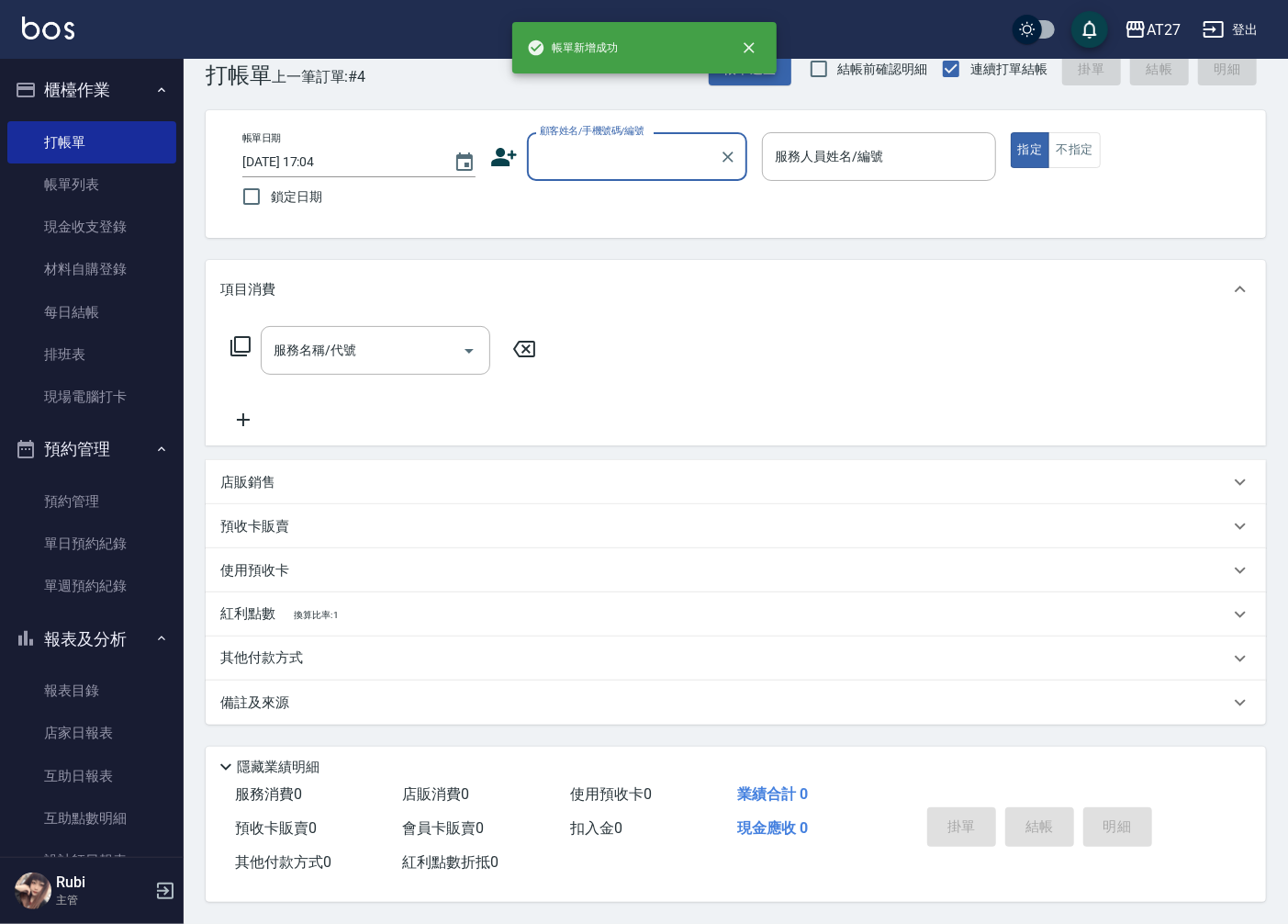
scroll to position [0, 0]
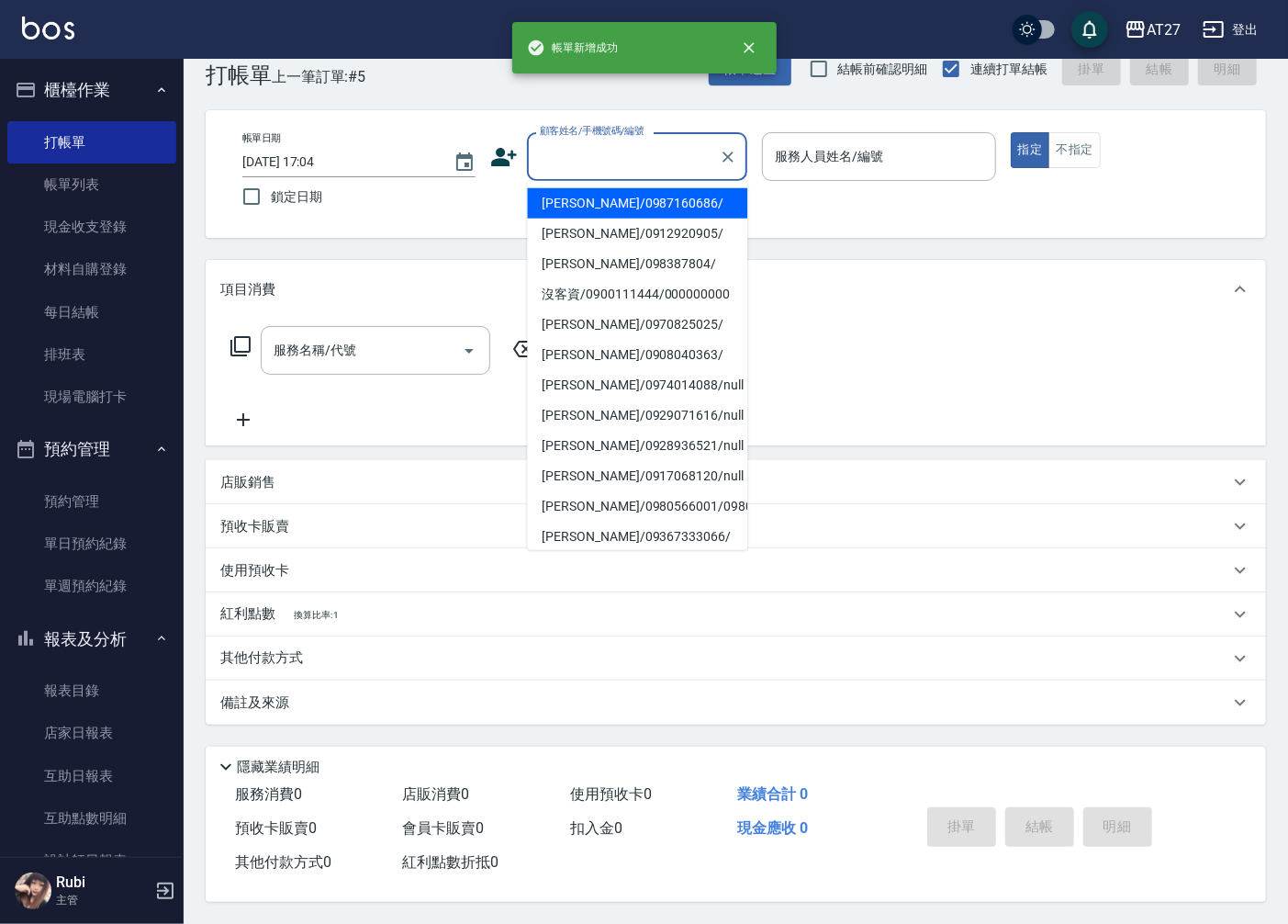
click at [587, 145] on input "顧客姓名/手機號碼/編號" at bounding box center [624, 157] width 176 height 33
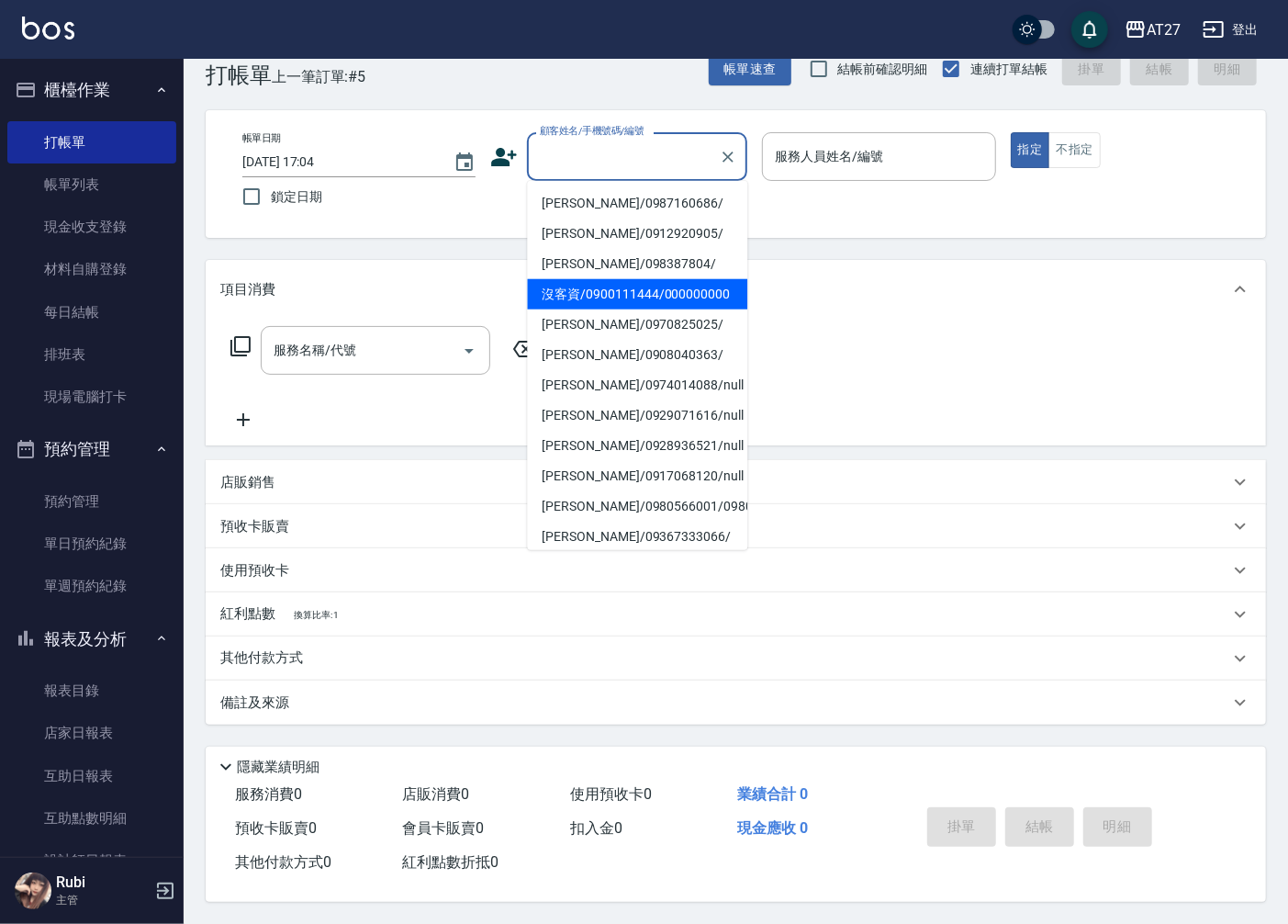
click at [607, 286] on li "沒客資/0900111444/000000000" at bounding box center [637, 294] width 220 height 31
type input "沒客資/0900111444/000000000"
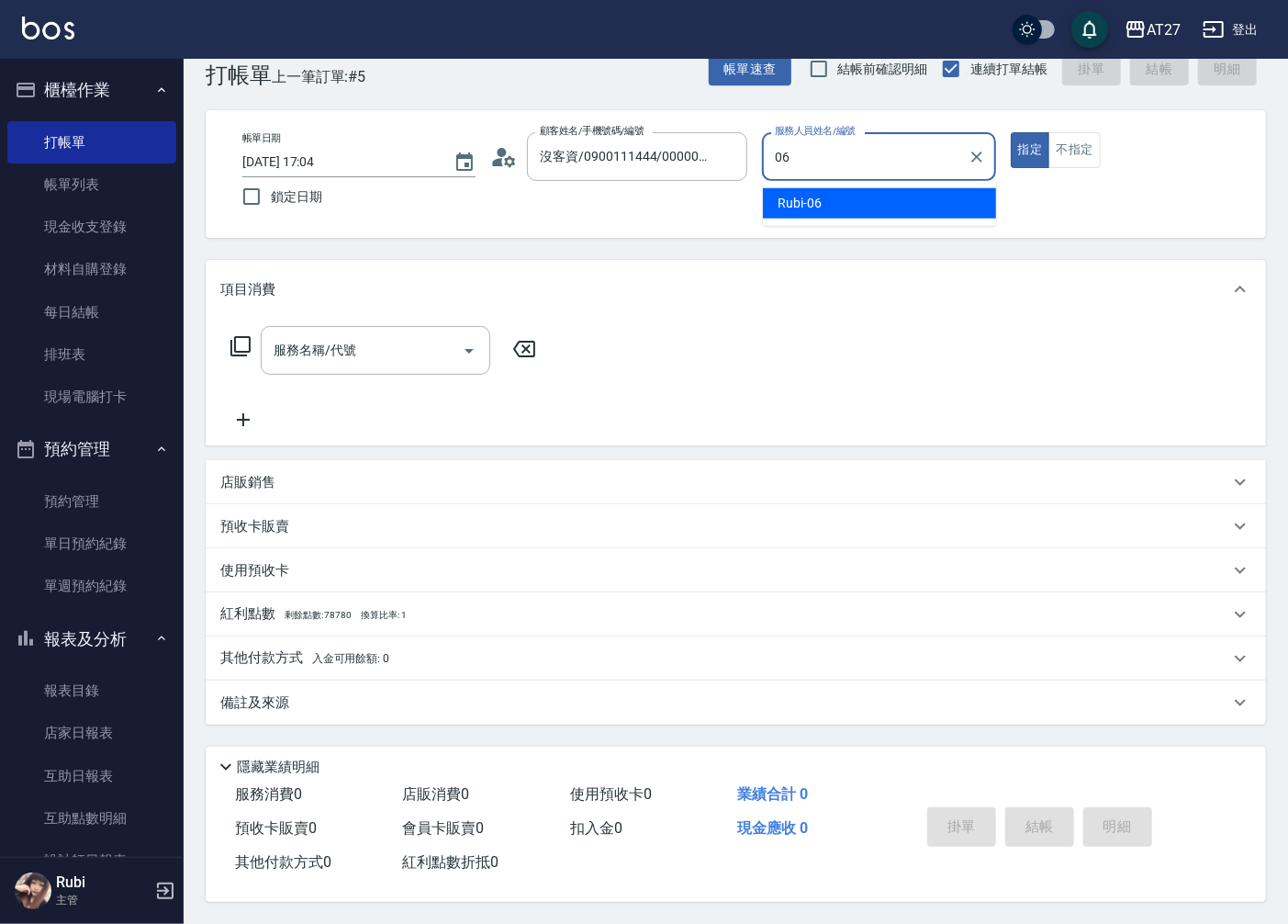
type input "Rubi-06"
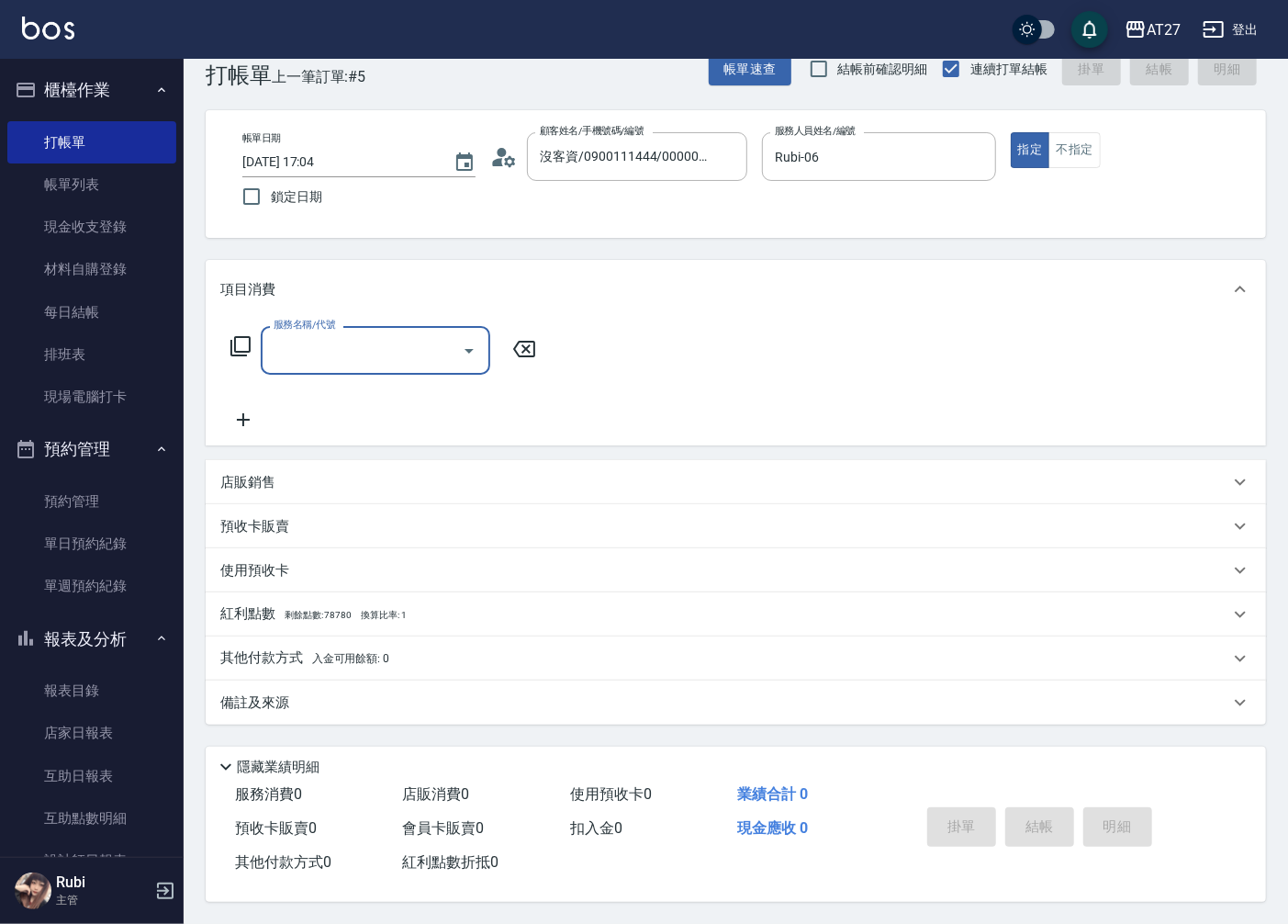
type input "3"
type input "201"
type input "20"
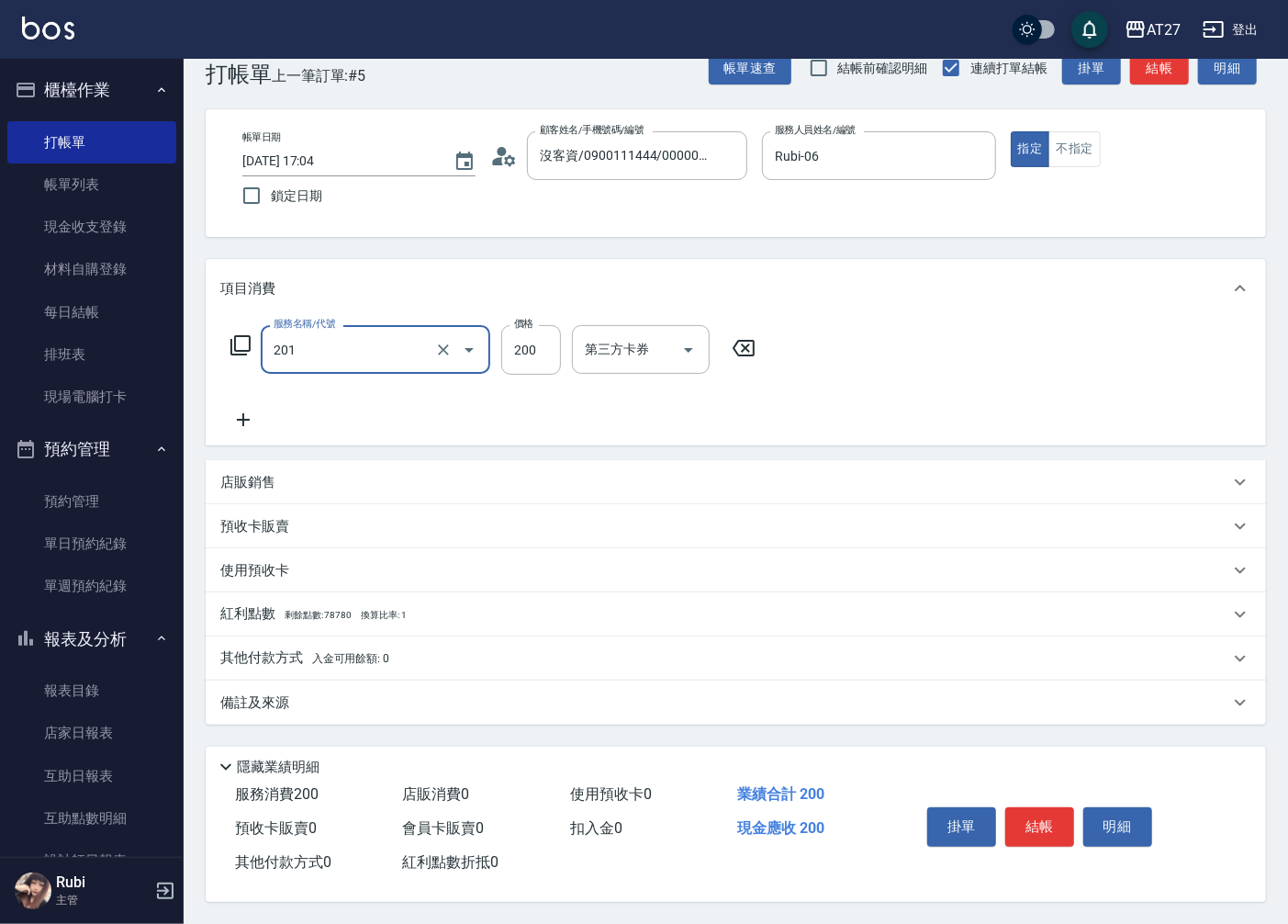
type input "洗髮(201)"
type input "3"
type input "0"
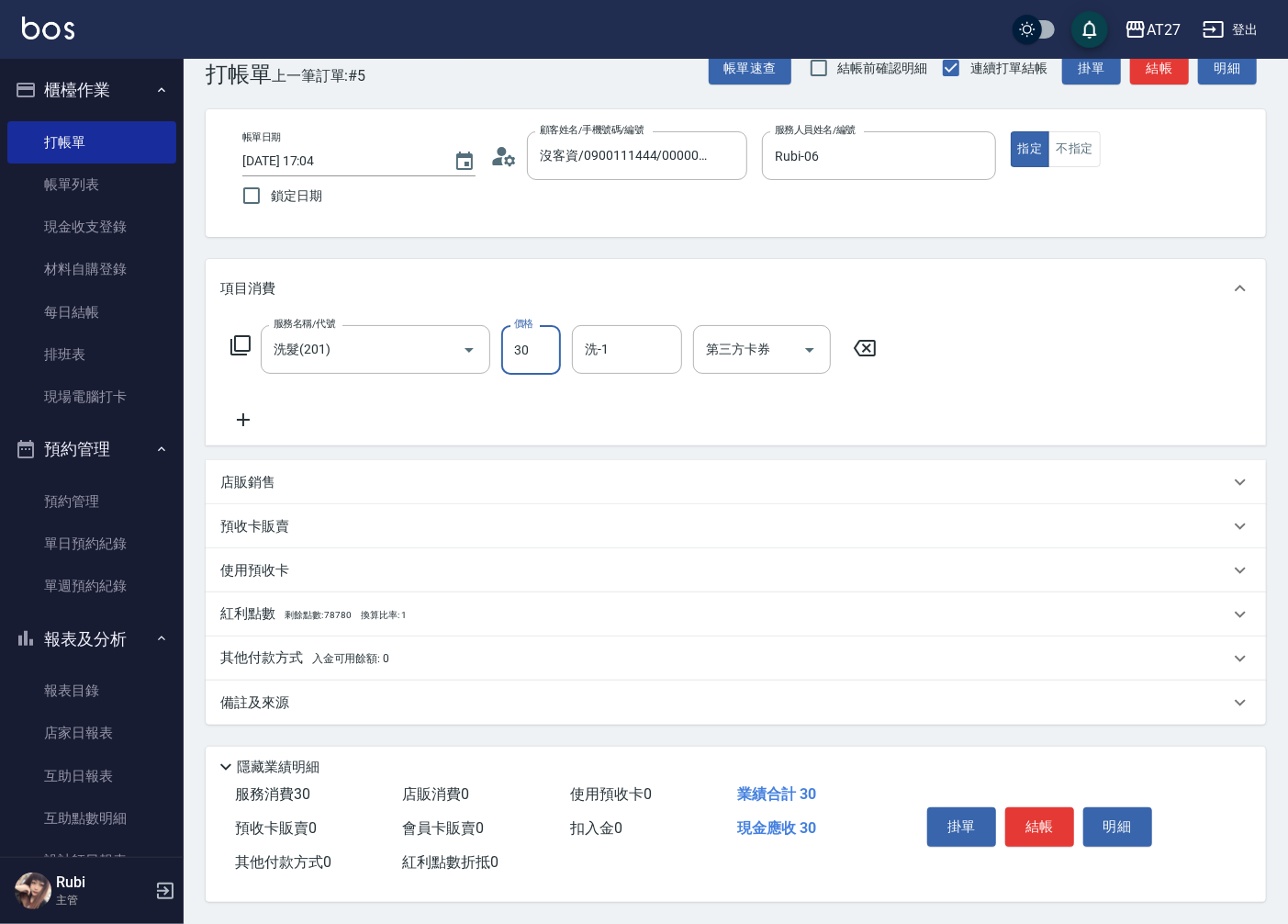
type input "300"
type input "30"
type input "300"
click at [1162, 76] on button "結帳" at bounding box center [1159, 68] width 58 height 34
type input "0"
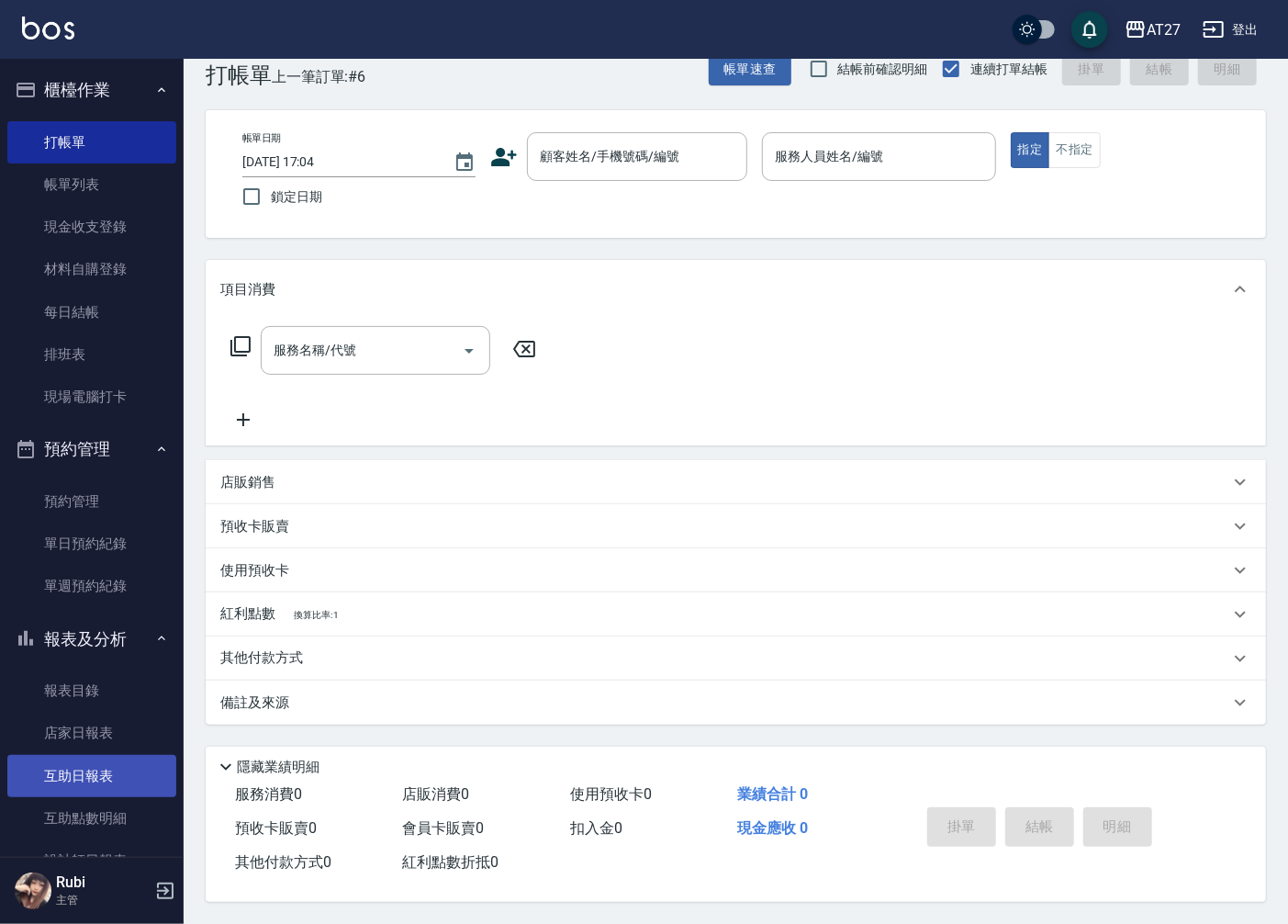
scroll to position [102, 0]
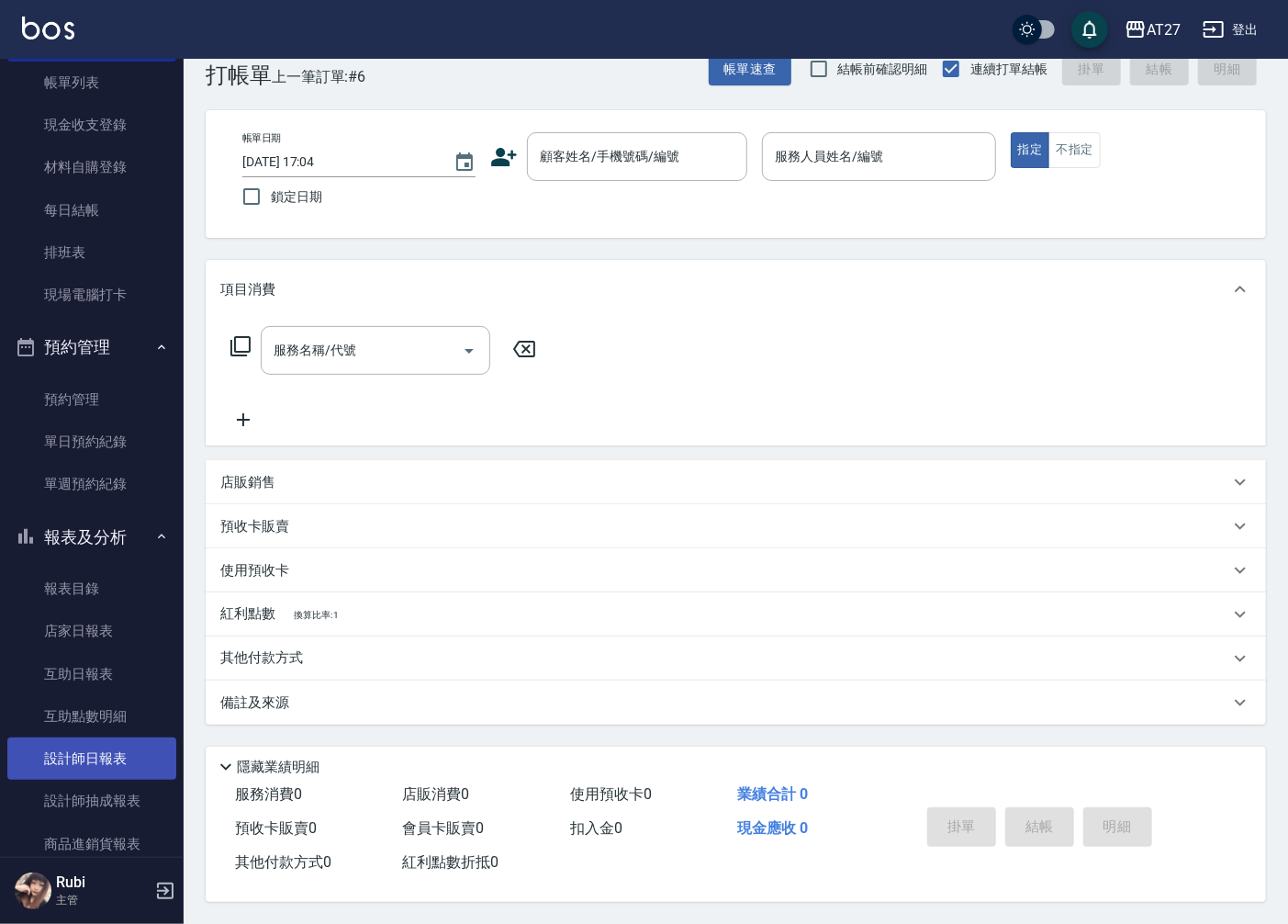
click at [104, 765] on link "設計師日報表" at bounding box center [92, 758] width 169 height 42
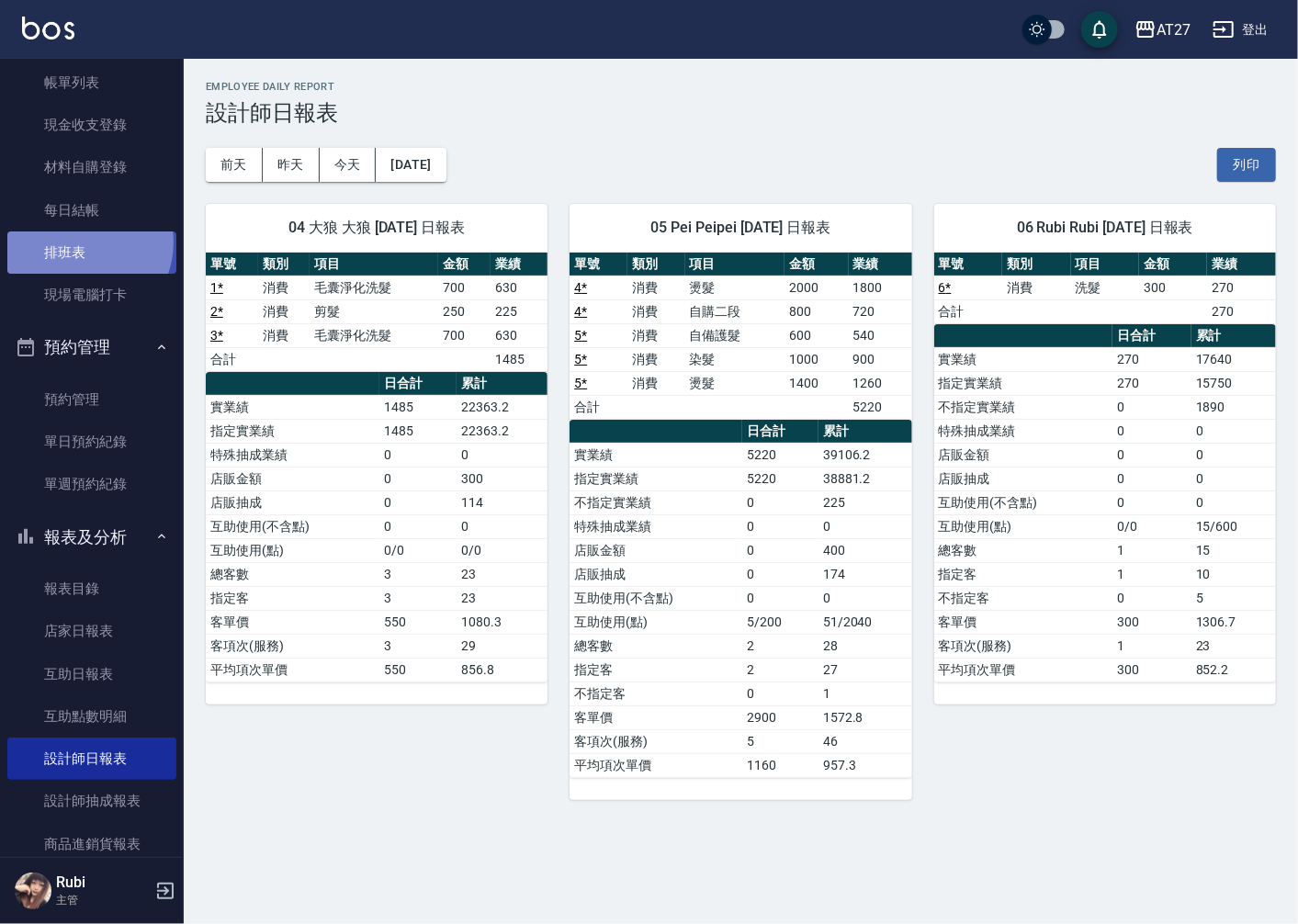
click at [80, 243] on link "排班表" at bounding box center [92, 252] width 169 height 42
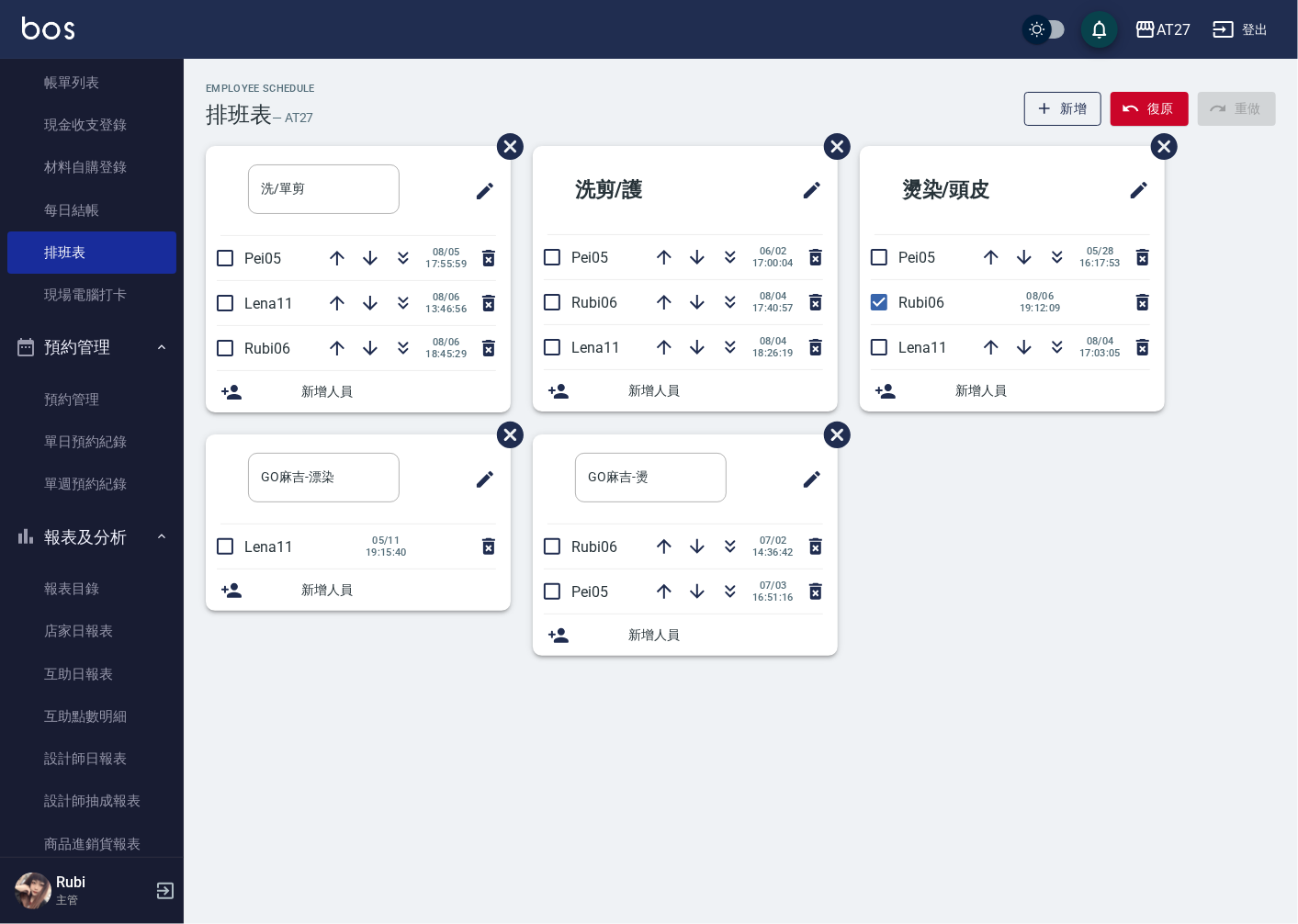
click at [870, 511] on div "洗/單剪 ​ Pei05 [DATE] 17:55:59 Lena11 [DATE] 13:46:56 Rubi06 [DATE] 18:45:29 新增人員…" at bounding box center [730, 411] width 1092 height 532
